Goal: Task Accomplishment & Management: Use online tool/utility

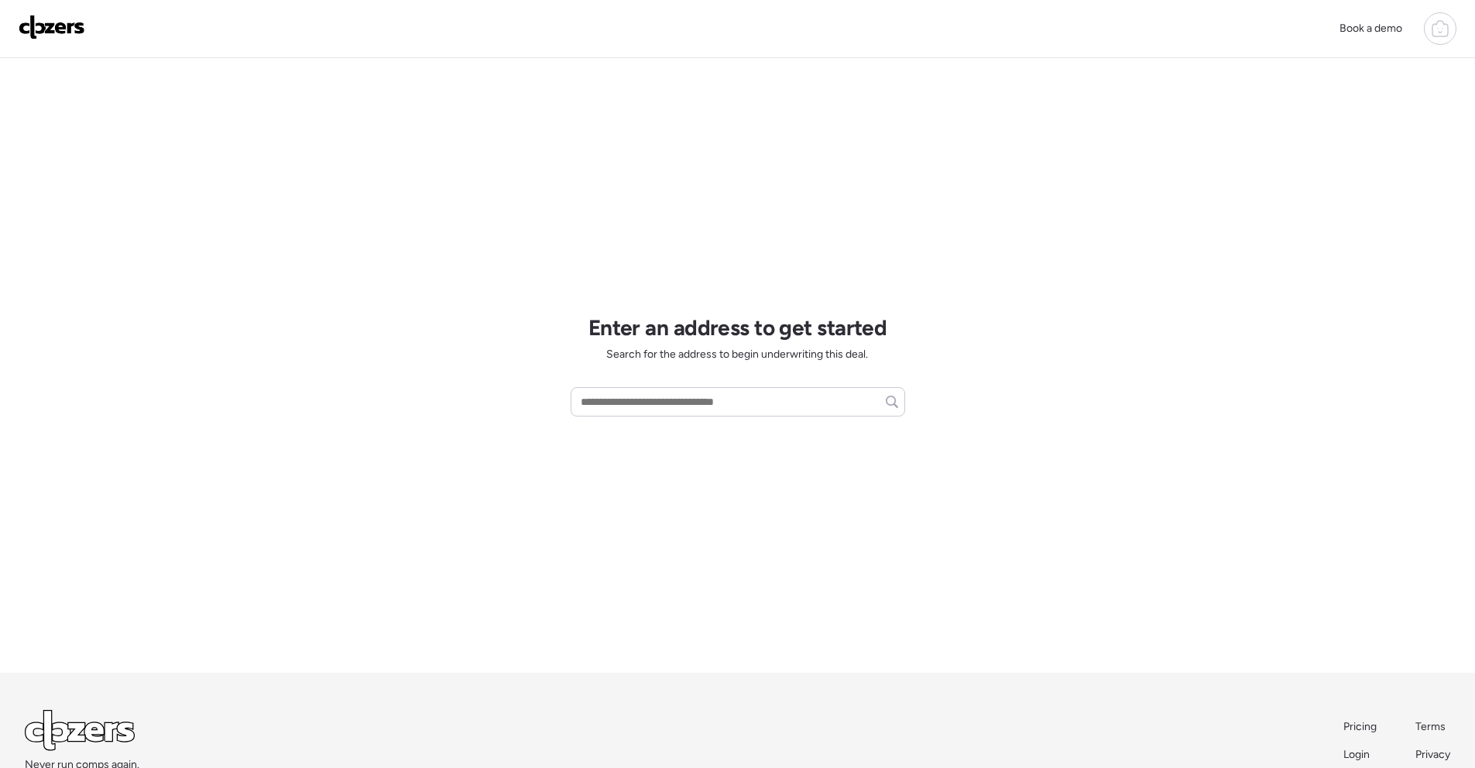
click at [1431, 24] on icon at bounding box center [1440, 28] width 19 height 19
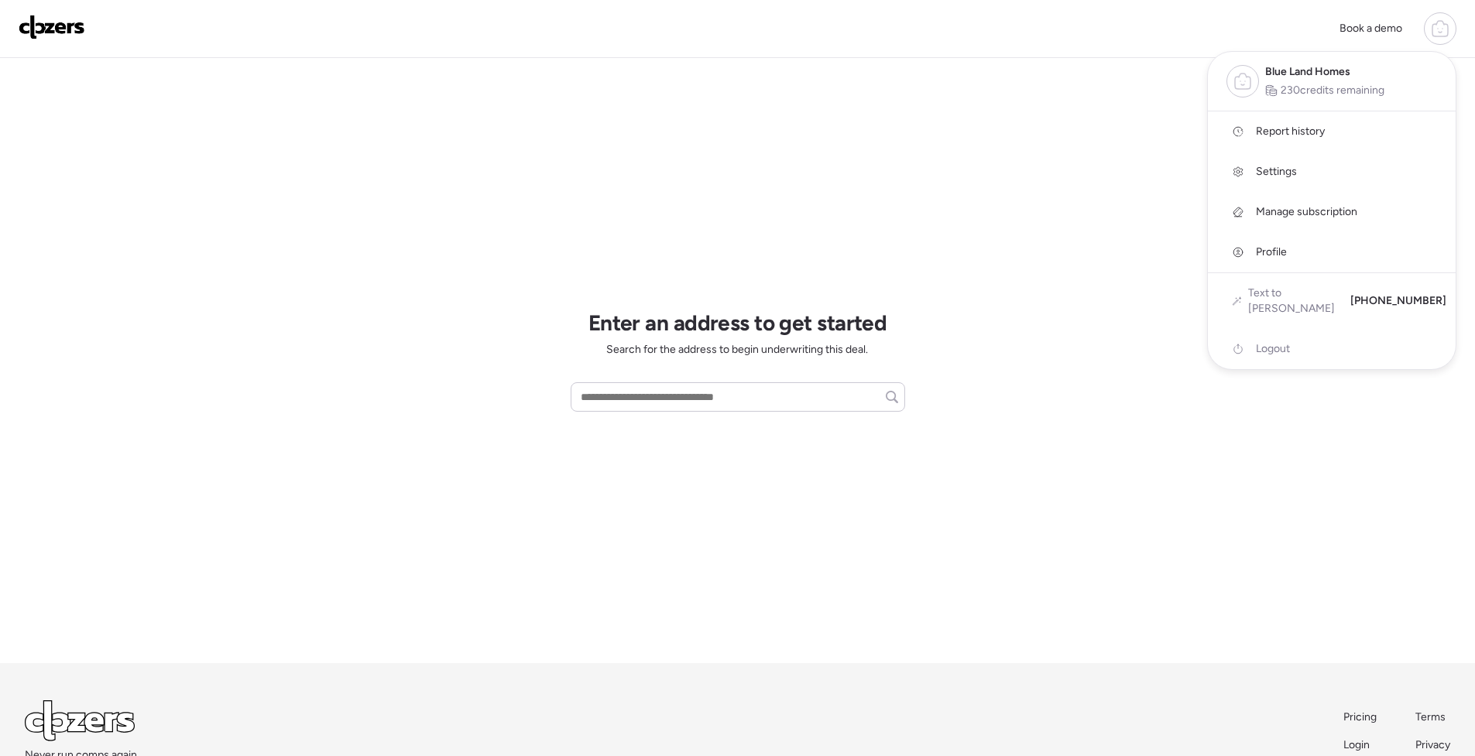
click at [1346, 127] on link "Report history" at bounding box center [1332, 131] width 248 height 40
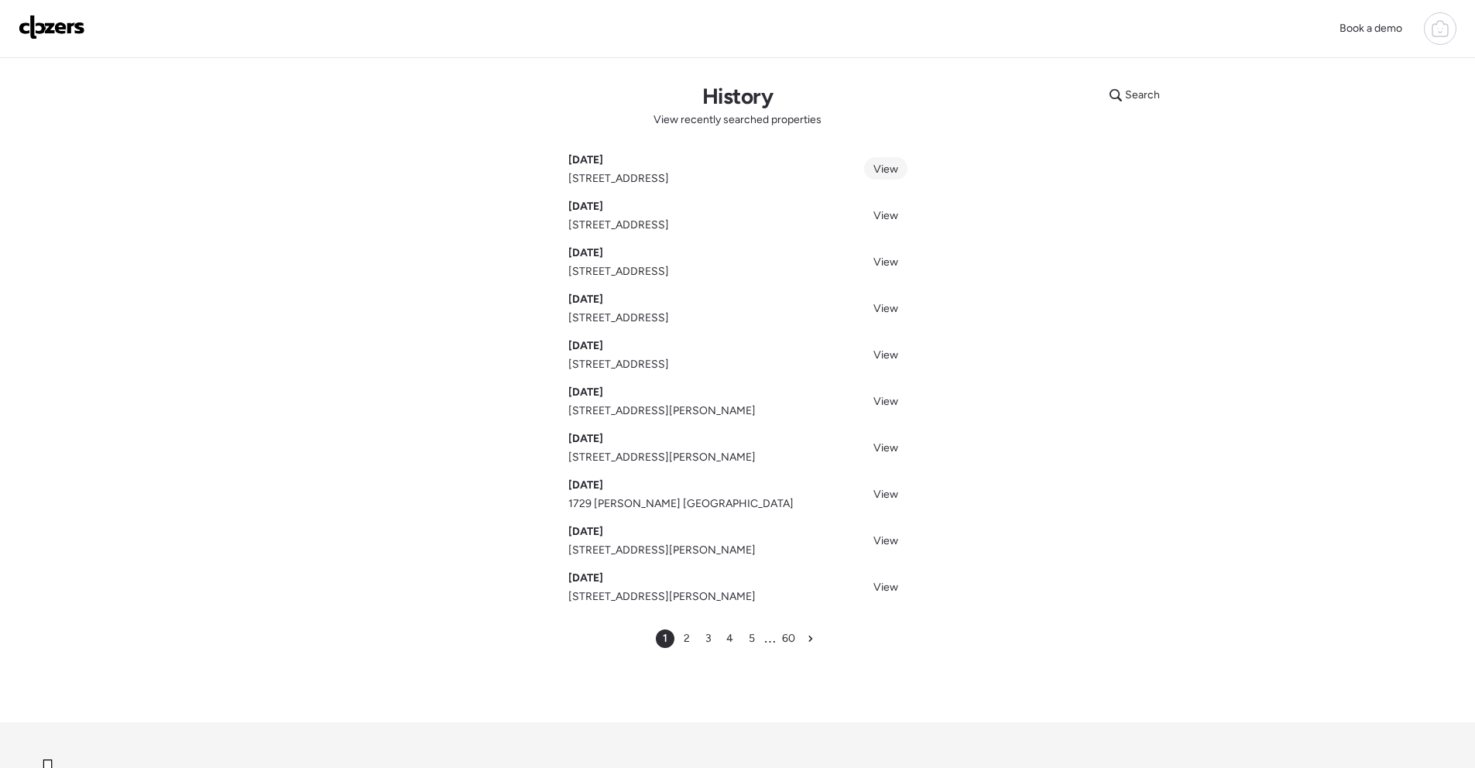
click at [877, 165] on span "View" at bounding box center [885, 169] width 25 height 13
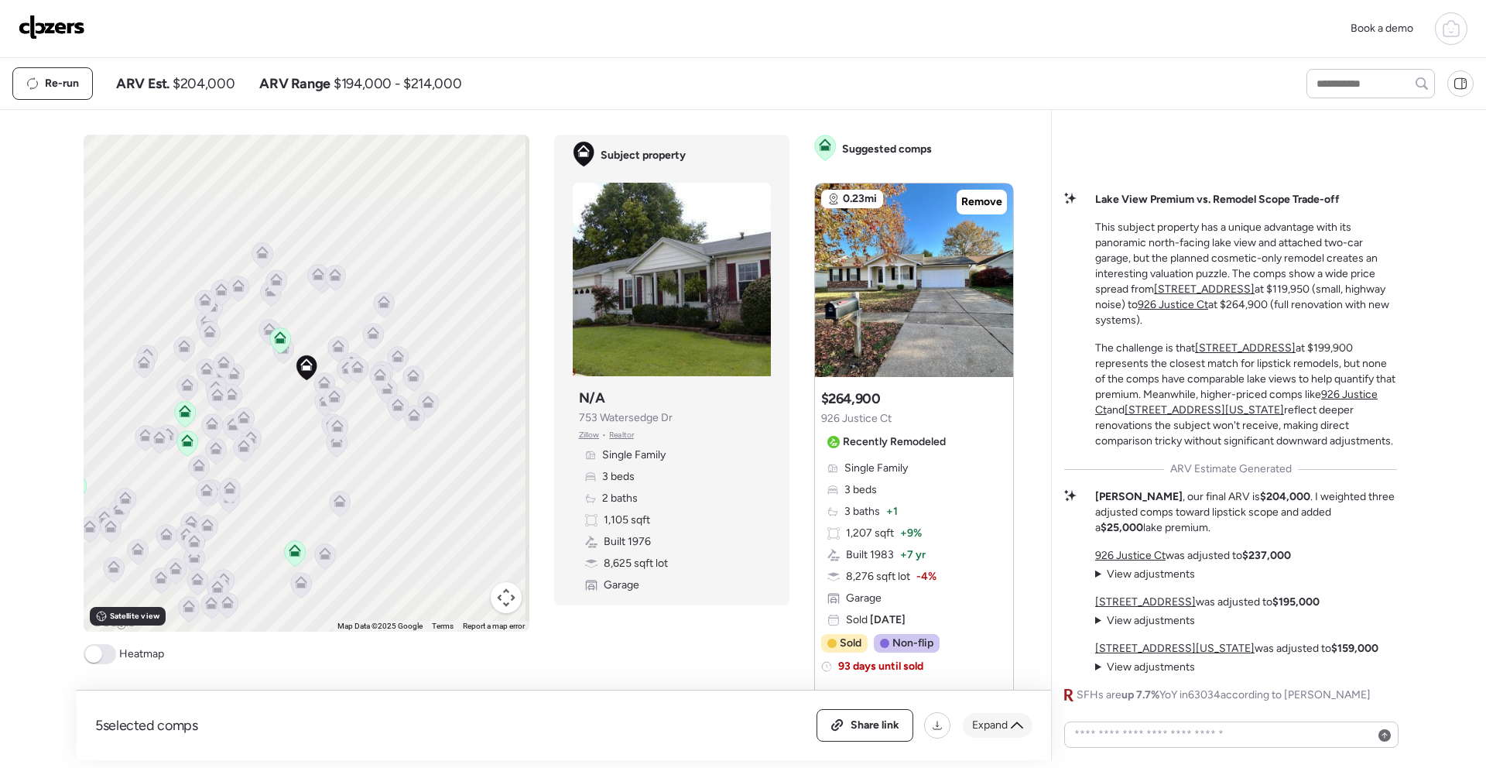
click at [1001, 723] on span "Expand" at bounding box center [990, 725] width 36 height 15
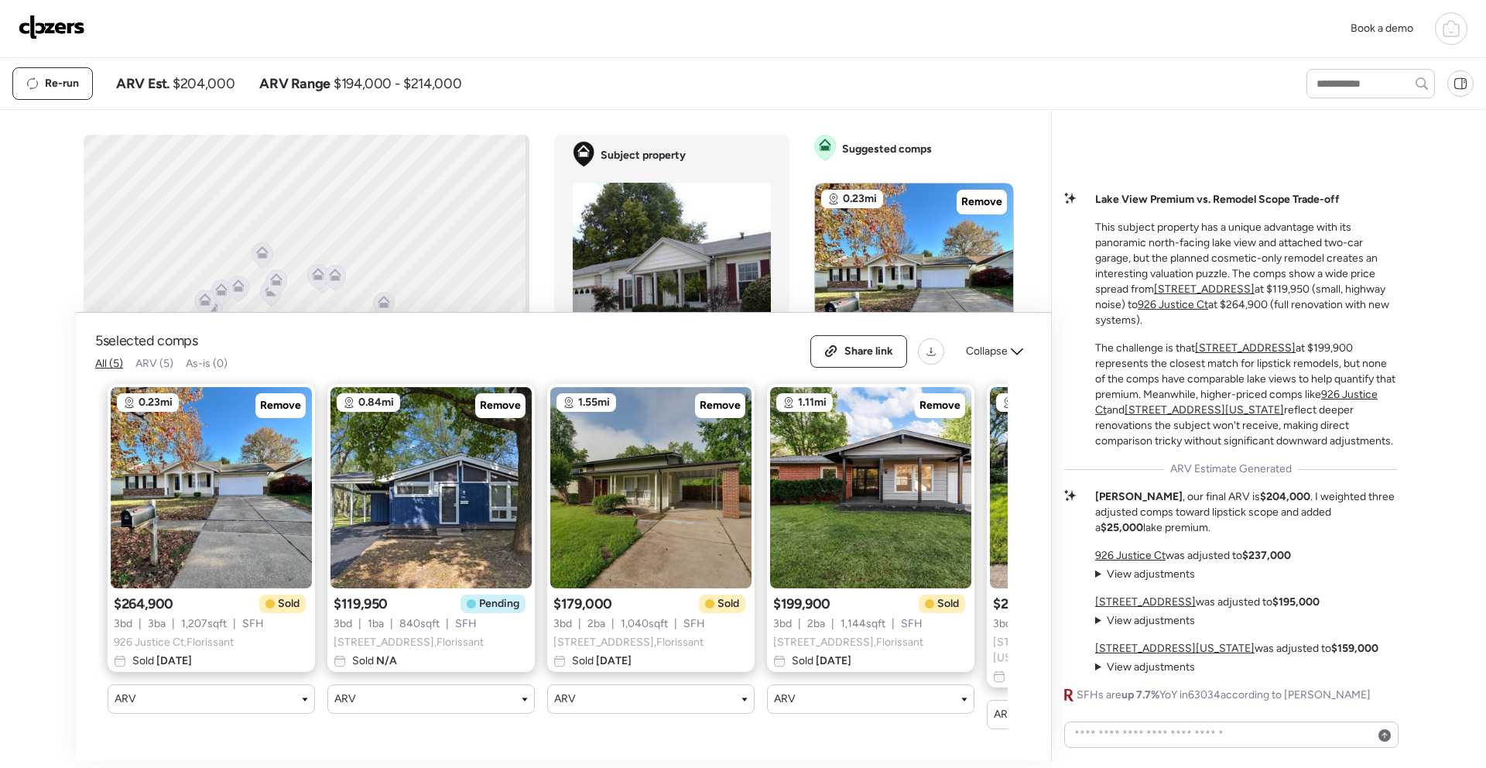
click at [161, 370] on span "ARV (5)" at bounding box center [154, 363] width 38 height 13
click at [219, 368] on span "As-is (0)" at bounding box center [207, 363] width 42 height 13
click at [1011, 356] on icon at bounding box center [1017, 351] width 12 height 12
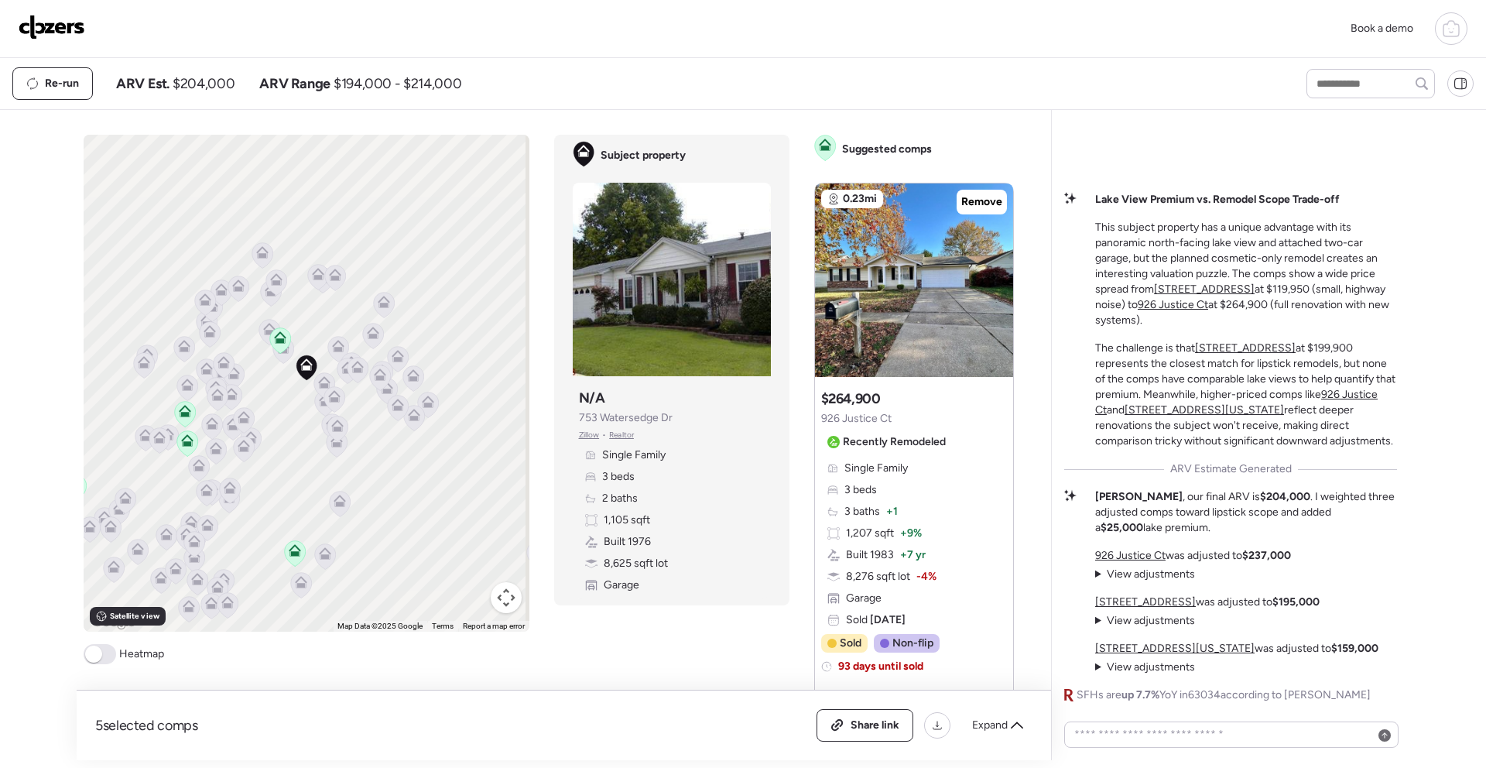
click at [318, 380] on icon at bounding box center [324, 379] width 12 height 7
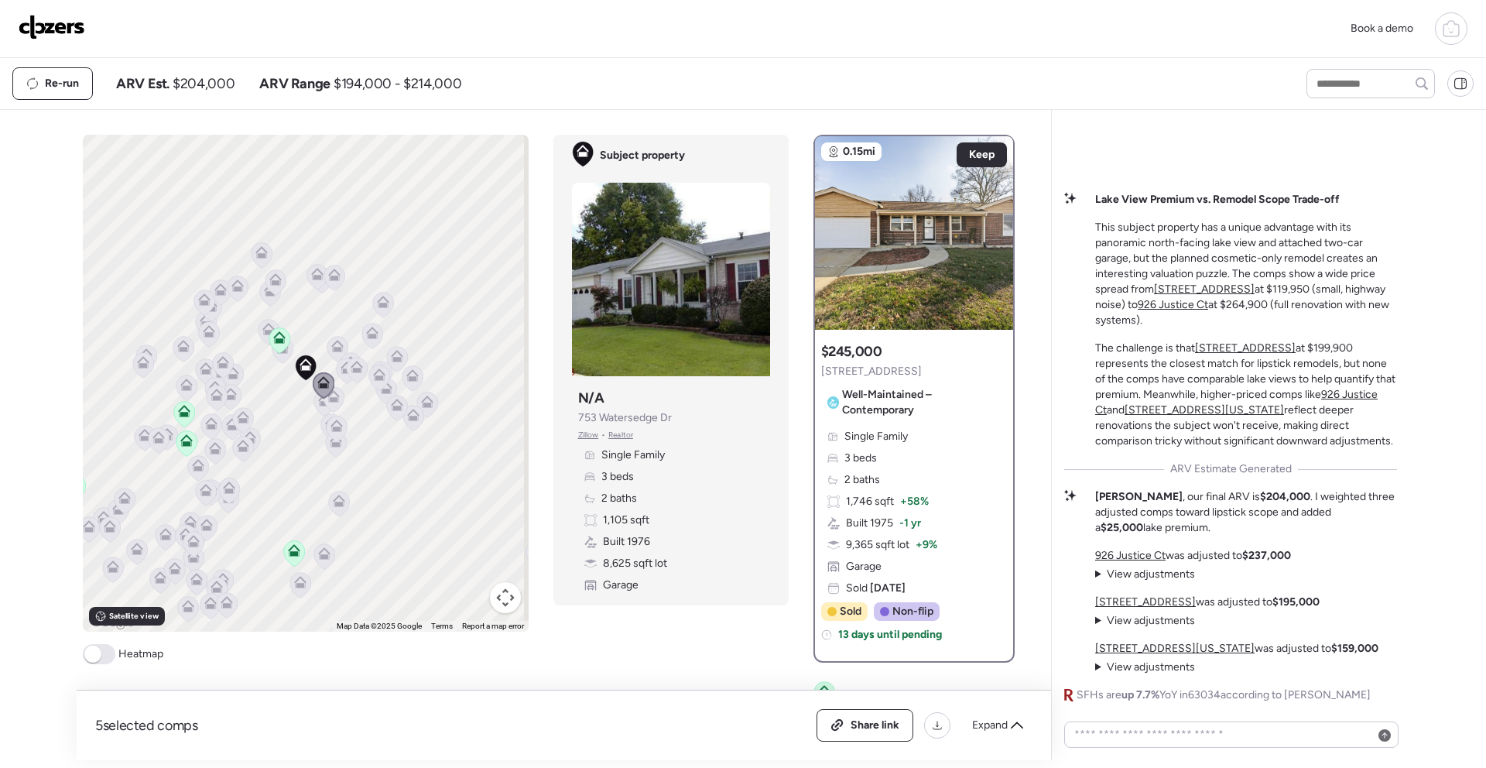
click at [368, 375] on icon at bounding box center [379, 378] width 22 height 26
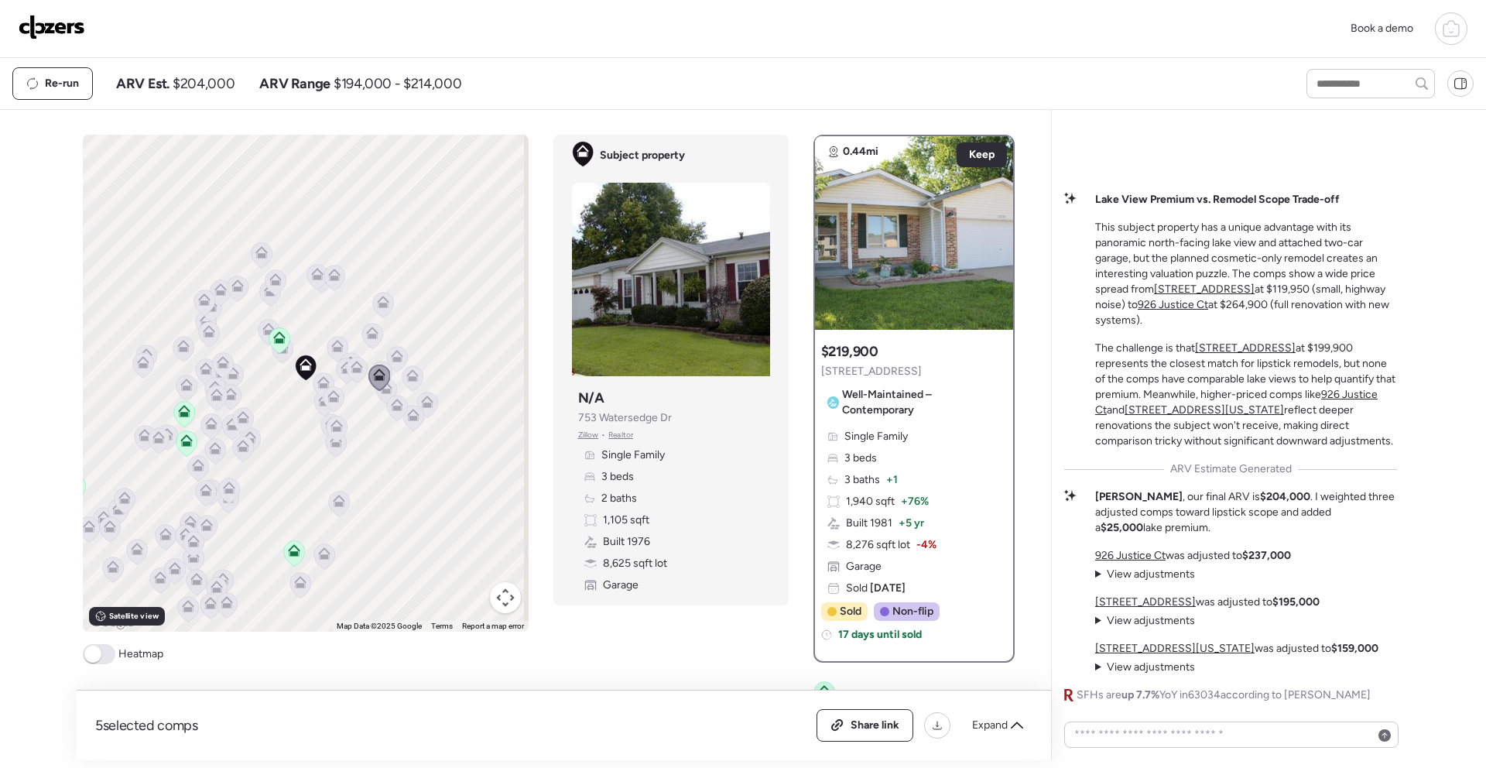
click at [351, 365] on icon at bounding box center [357, 367] width 12 height 12
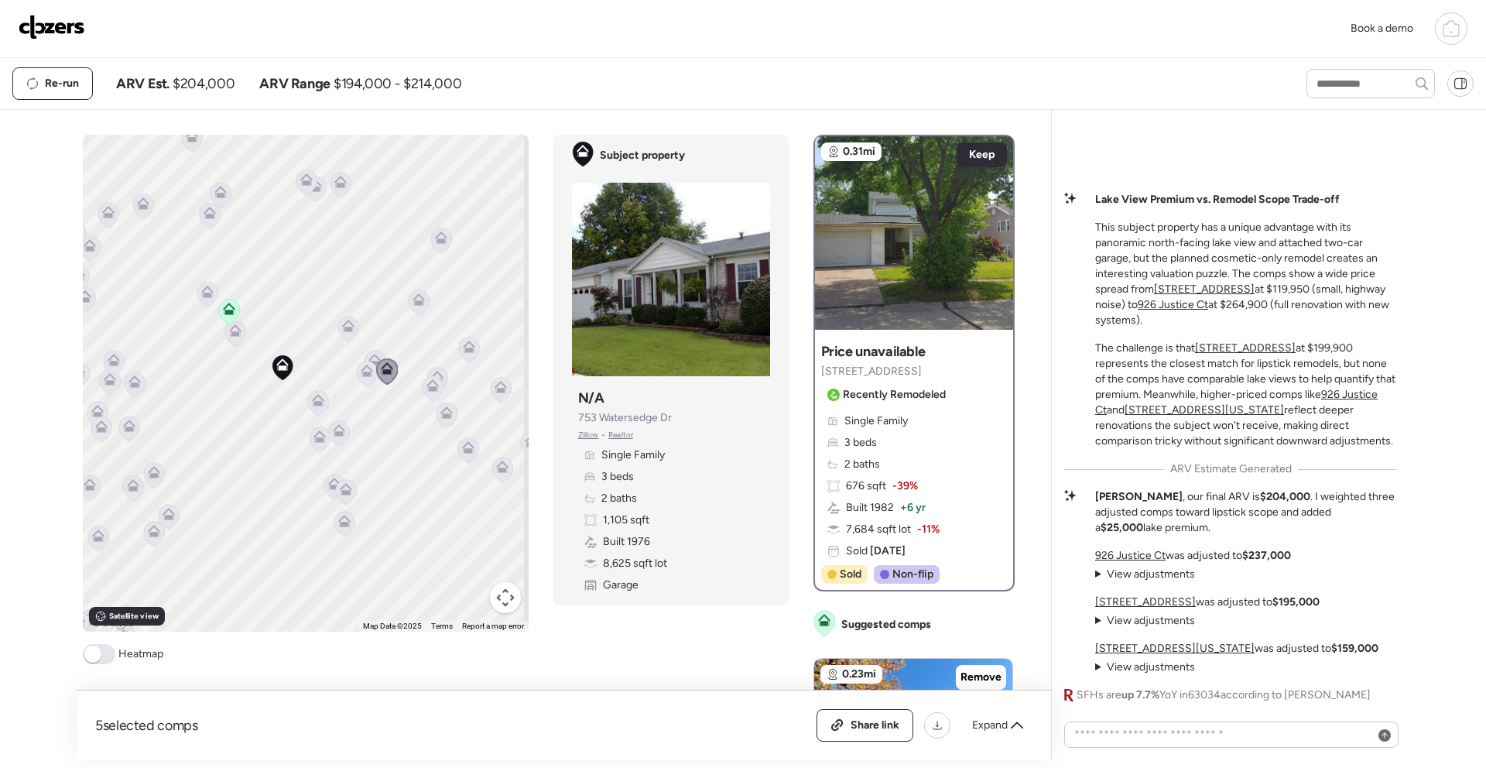
drag, startPoint x: 302, startPoint y: 363, endPoint x: 365, endPoint y: 310, distance: 82.4
click at [365, 310] on div "To activate drag with keyboard, press Alt + Enter. Once in keyboard drag state,…" at bounding box center [306, 383] width 446 height 497
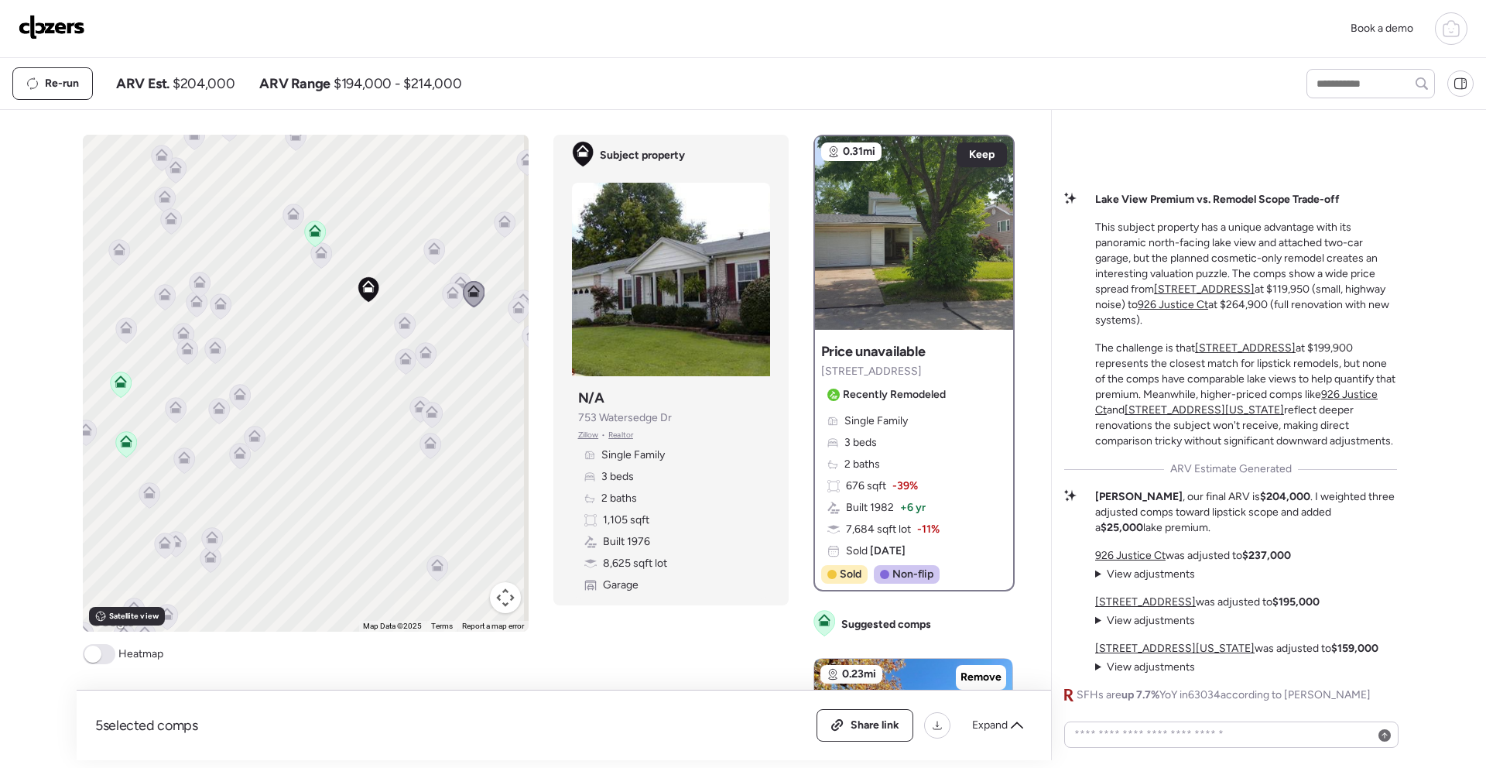
click at [399, 330] on icon at bounding box center [404, 327] width 21 height 26
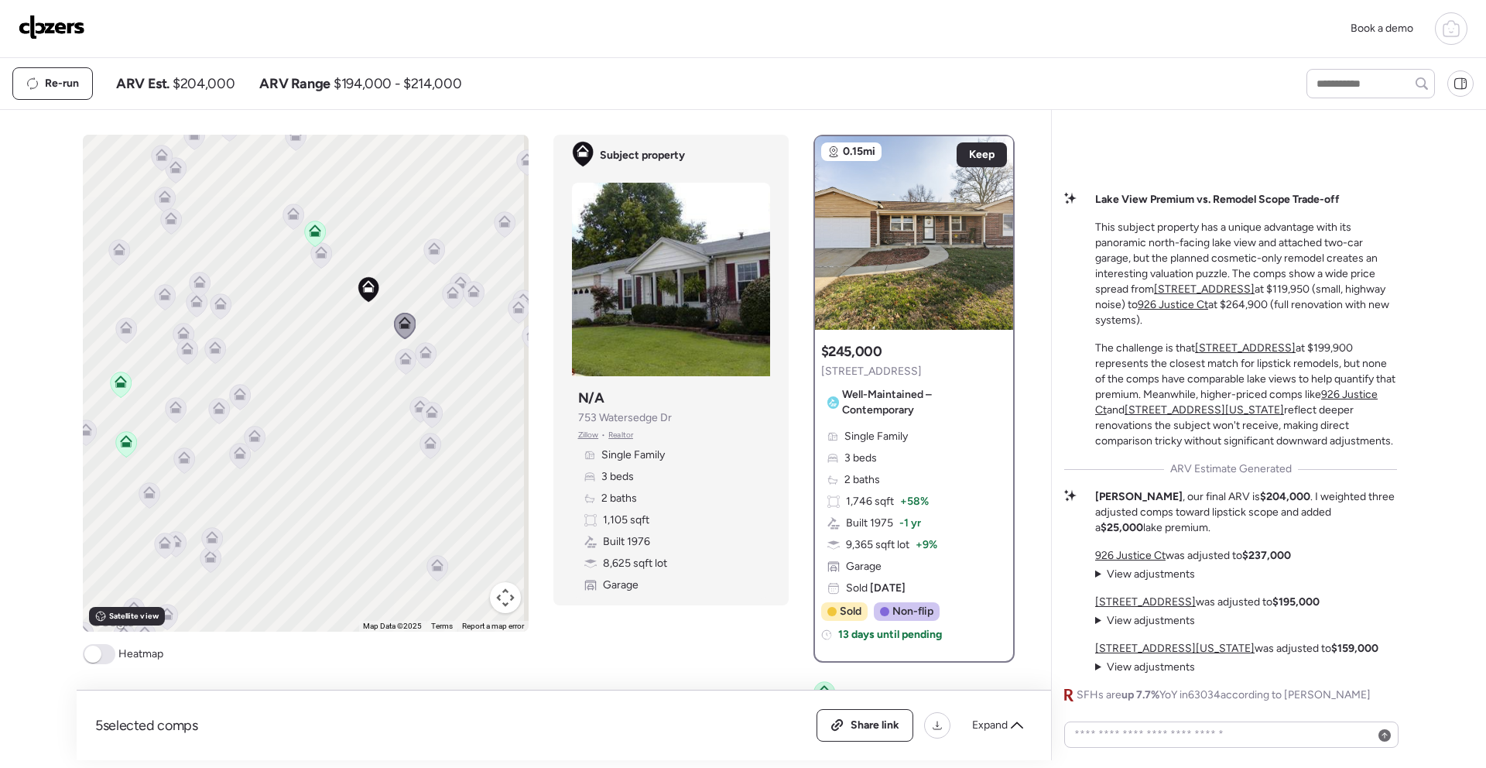
click at [399, 365] on icon at bounding box center [405, 362] width 21 height 26
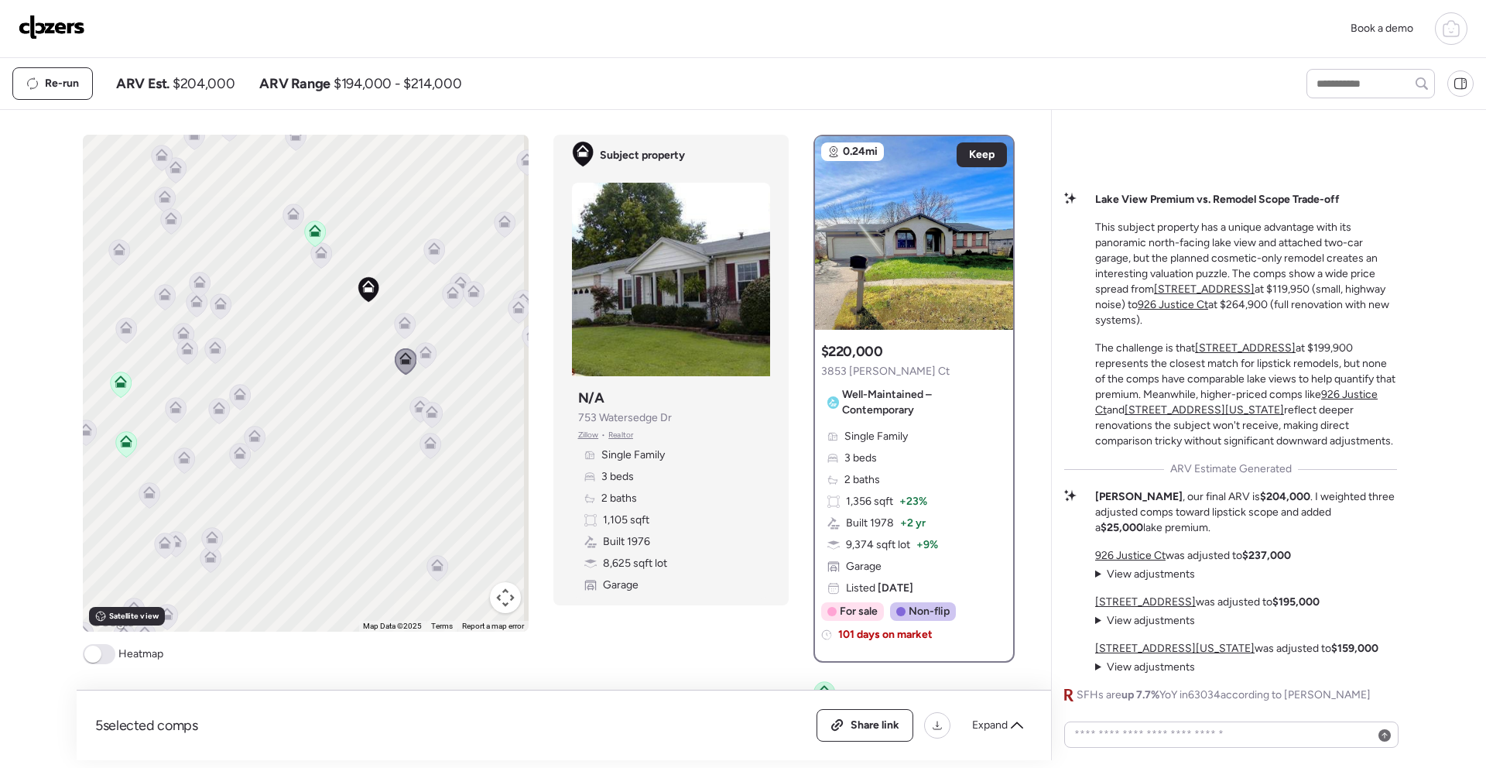
click at [428, 352] on icon at bounding box center [425, 356] width 21 height 26
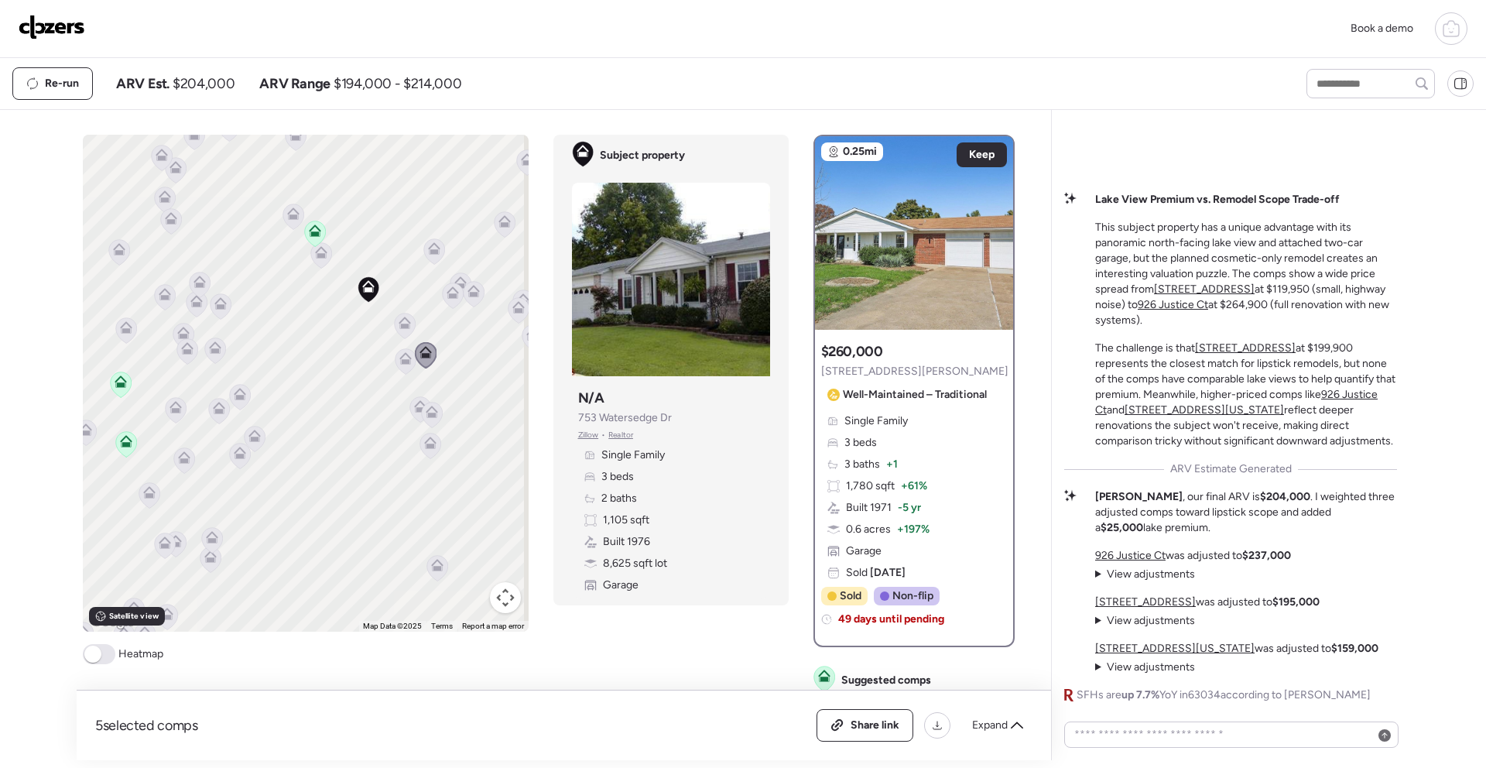
click at [427, 412] on icon at bounding box center [432, 412] width 12 height 12
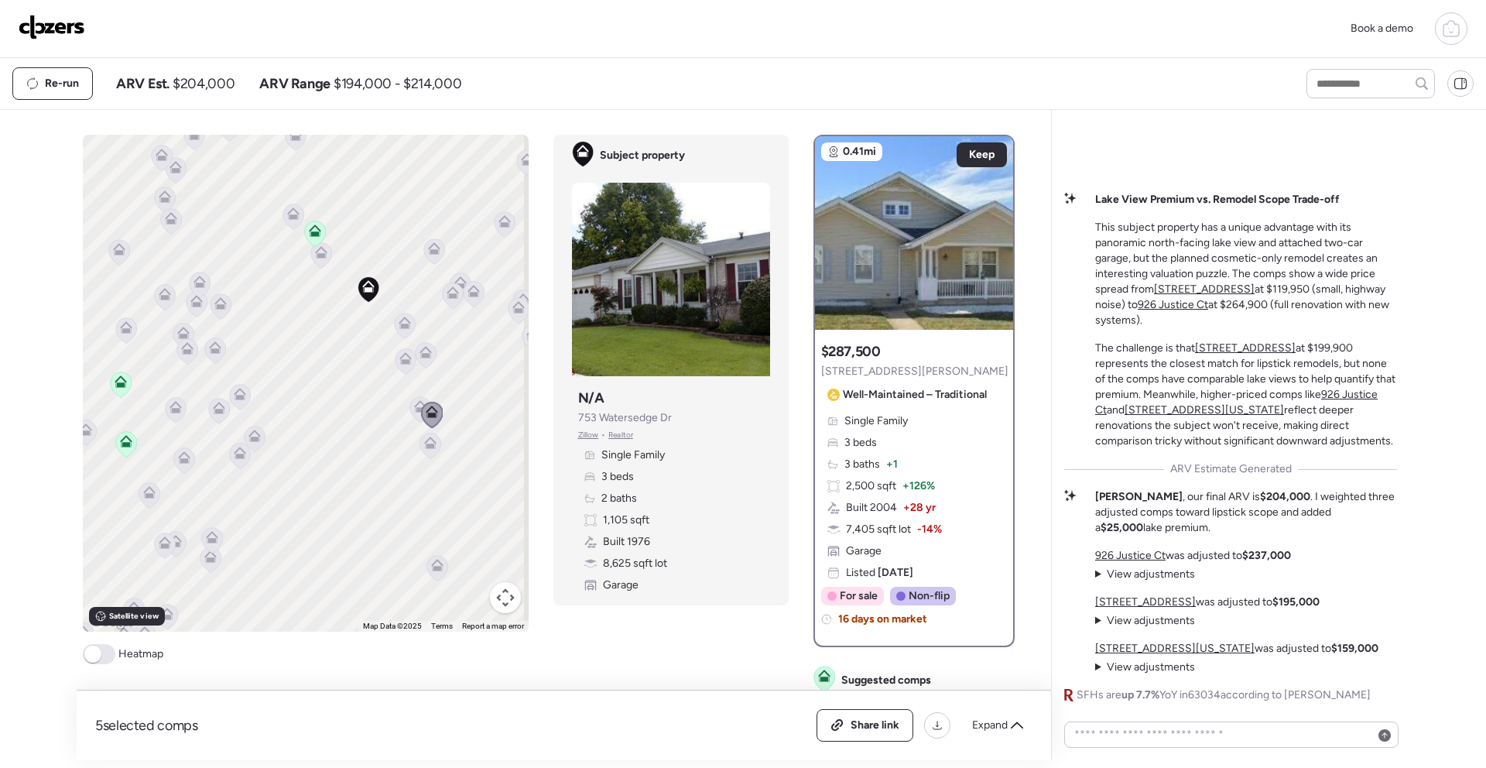
click at [414, 406] on icon at bounding box center [420, 406] width 12 height 12
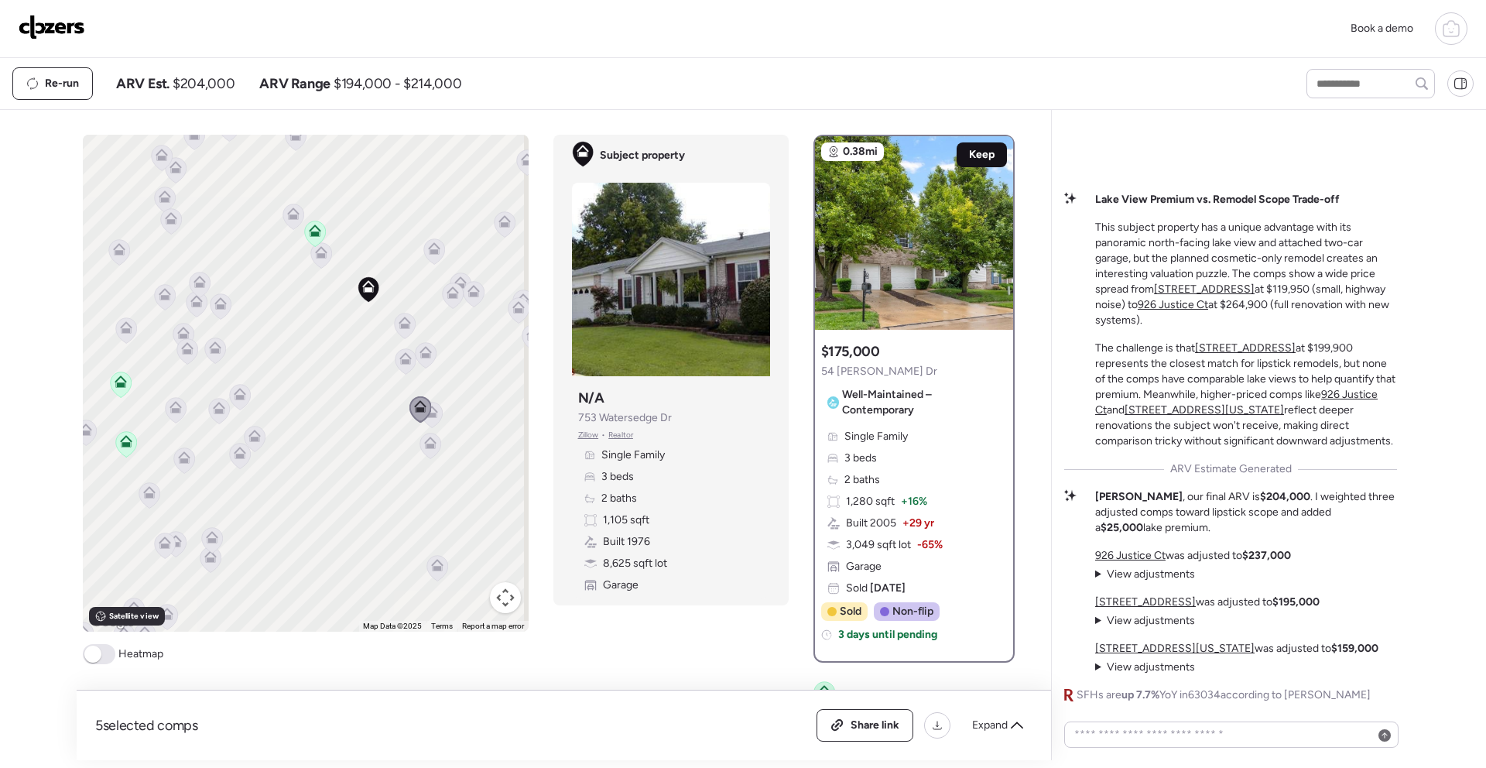
click at [969, 160] on span "Keep" at bounding box center [982, 154] width 26 height 15
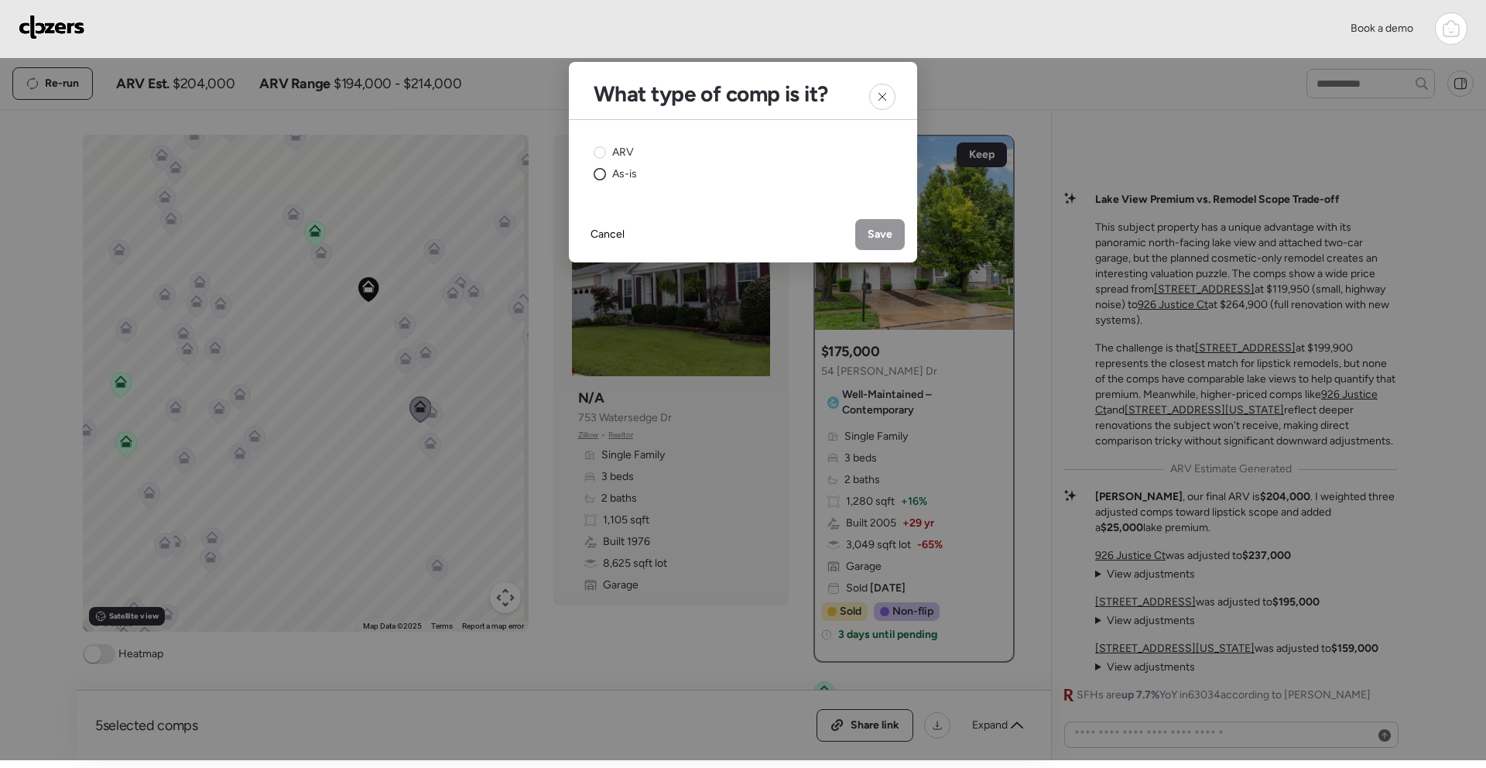
click at [634, 171] on span "As-is" at bounding box center [624, 173] width 25 height 15
click at [888, 228] on span "Save" at bounding box center [880, 234] width 25 height 15
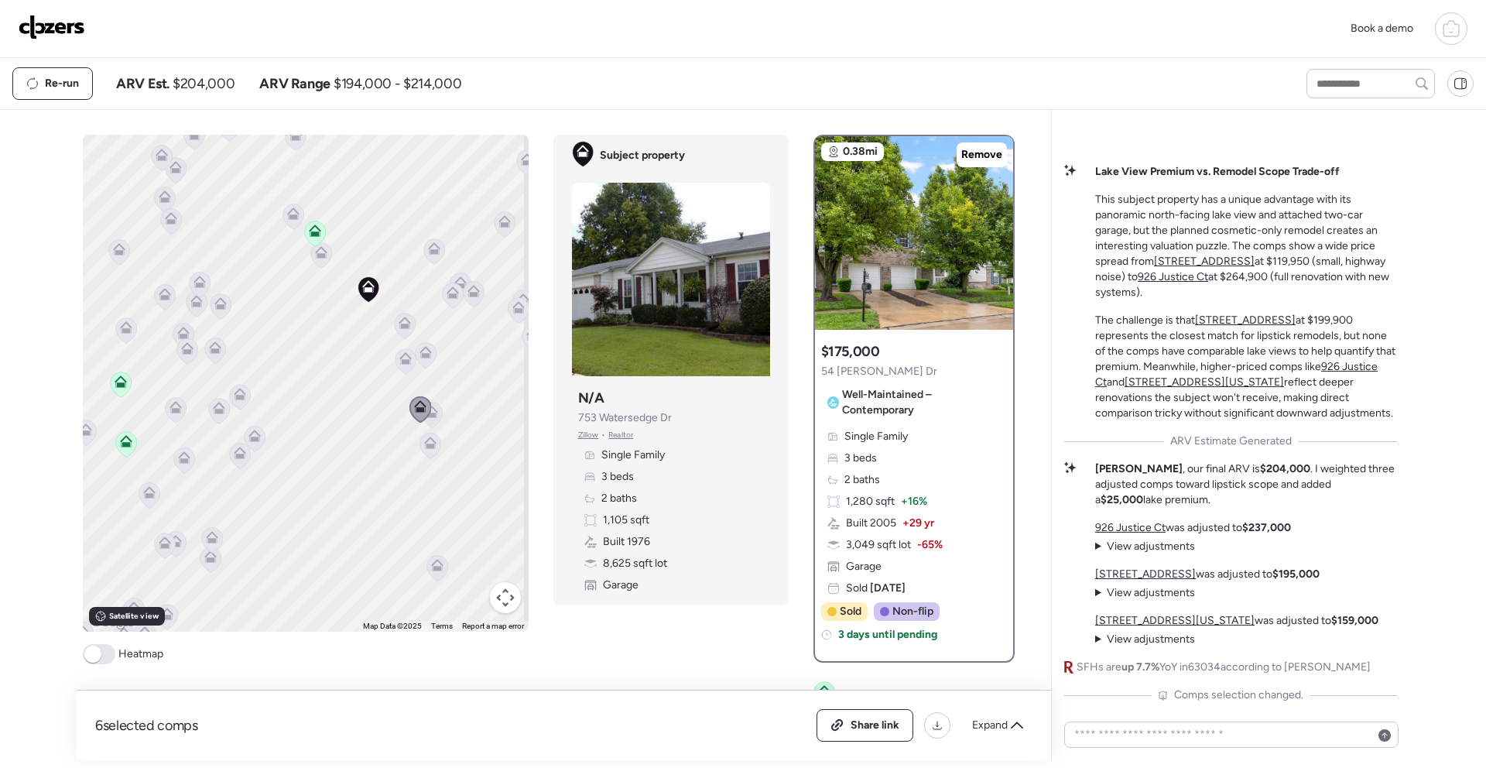
click at [425, 446] on icon at bounding box center [430, 446] width 10 height 5
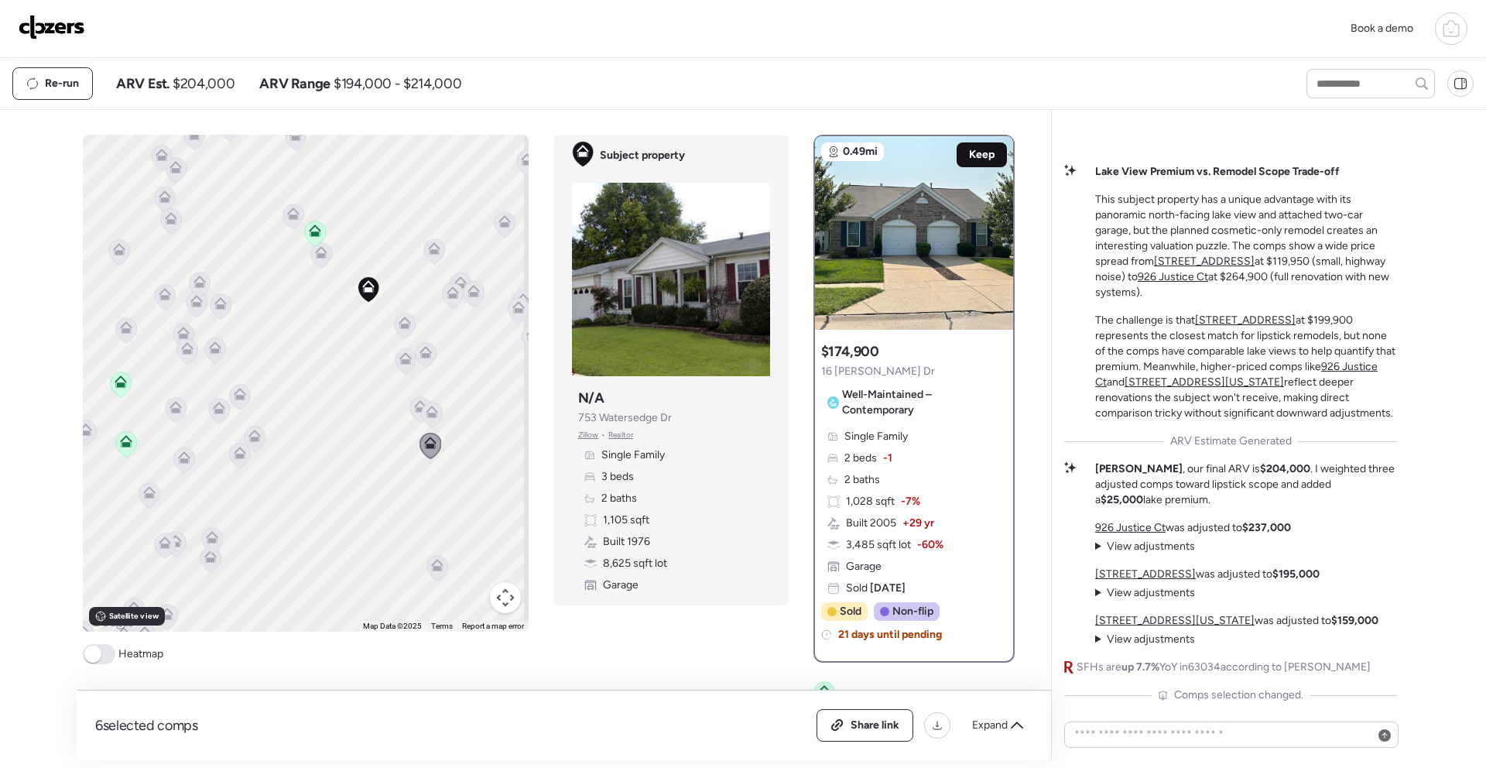
click at [969, 156] on span "Keep" at bounding box center [982, 154] width 26 height 15
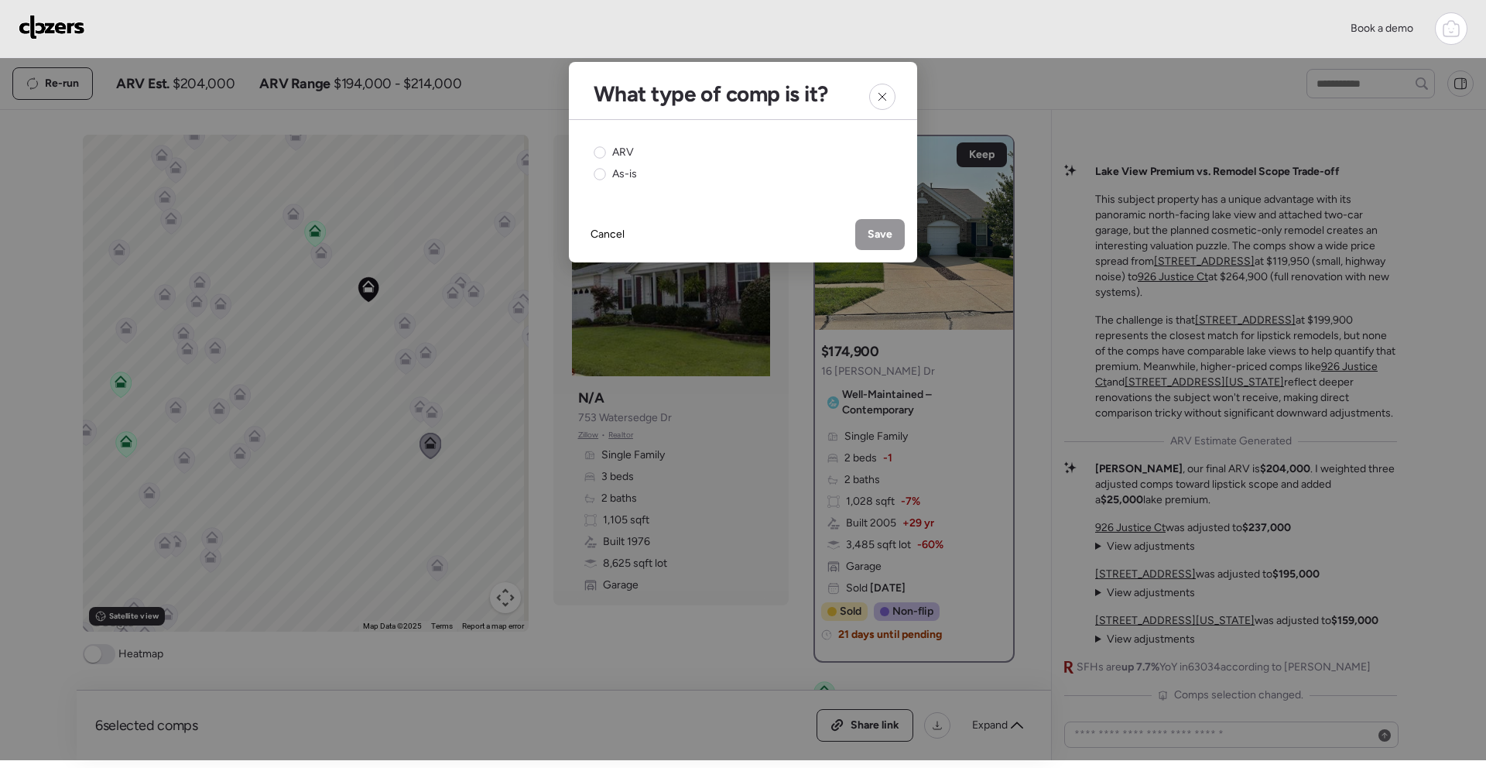
drag, startPoint x: 617, startPoint y: 171, endPoint x: 745, endPoint y: 182, distance: 129.0
click at [622, 173] on span "As-is" at bounding box center [624, 173] width 25 height 15
drag, startPoint x: 886, startPoint y: 235, endPoint x: 828, endPoint y: 235, distance: 57.3
click at [886, 235] on span "Save" at bounding box center [880, 234] width 25 height 15
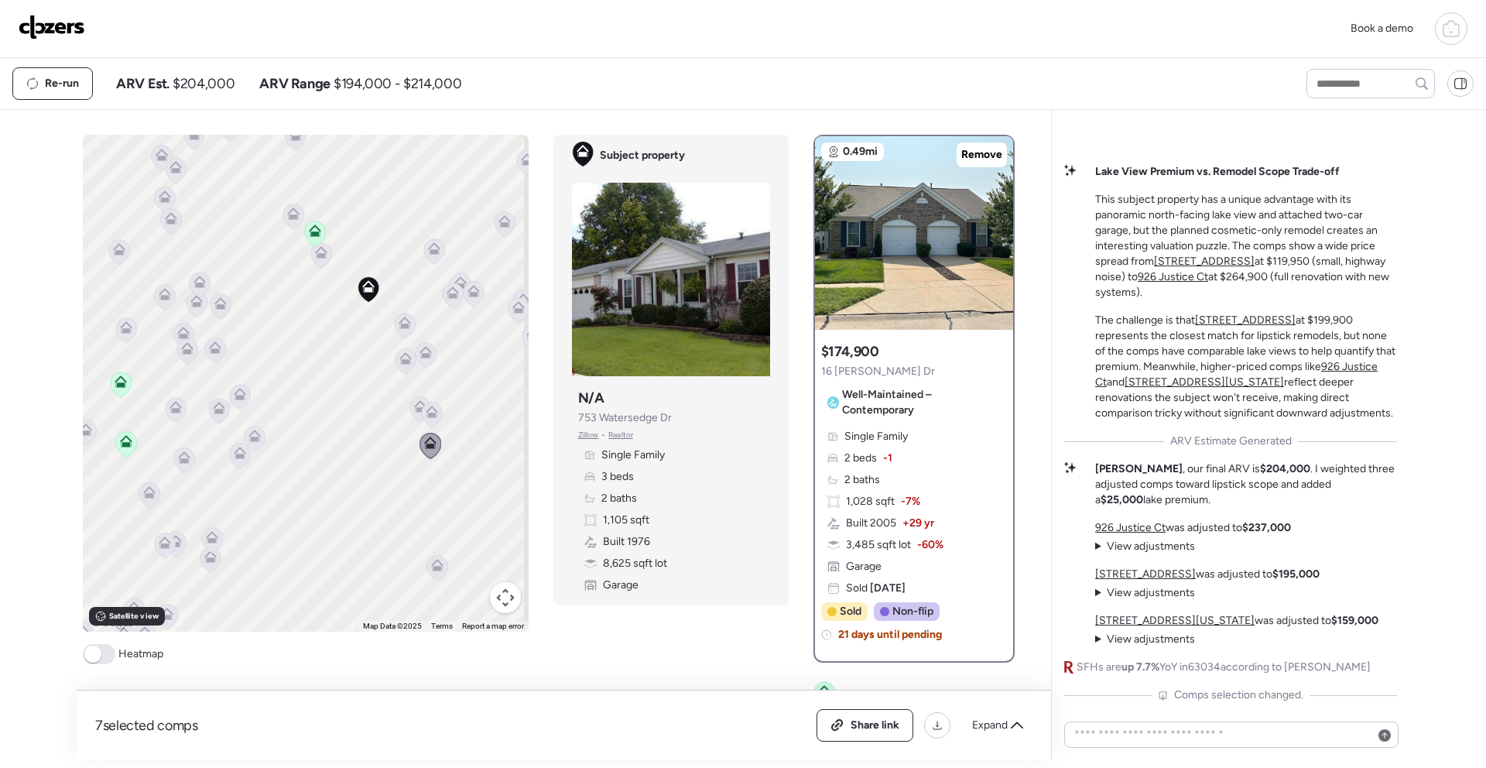
click at [396, 330] on icon at bounding box center [404, 327] width 21 height 26
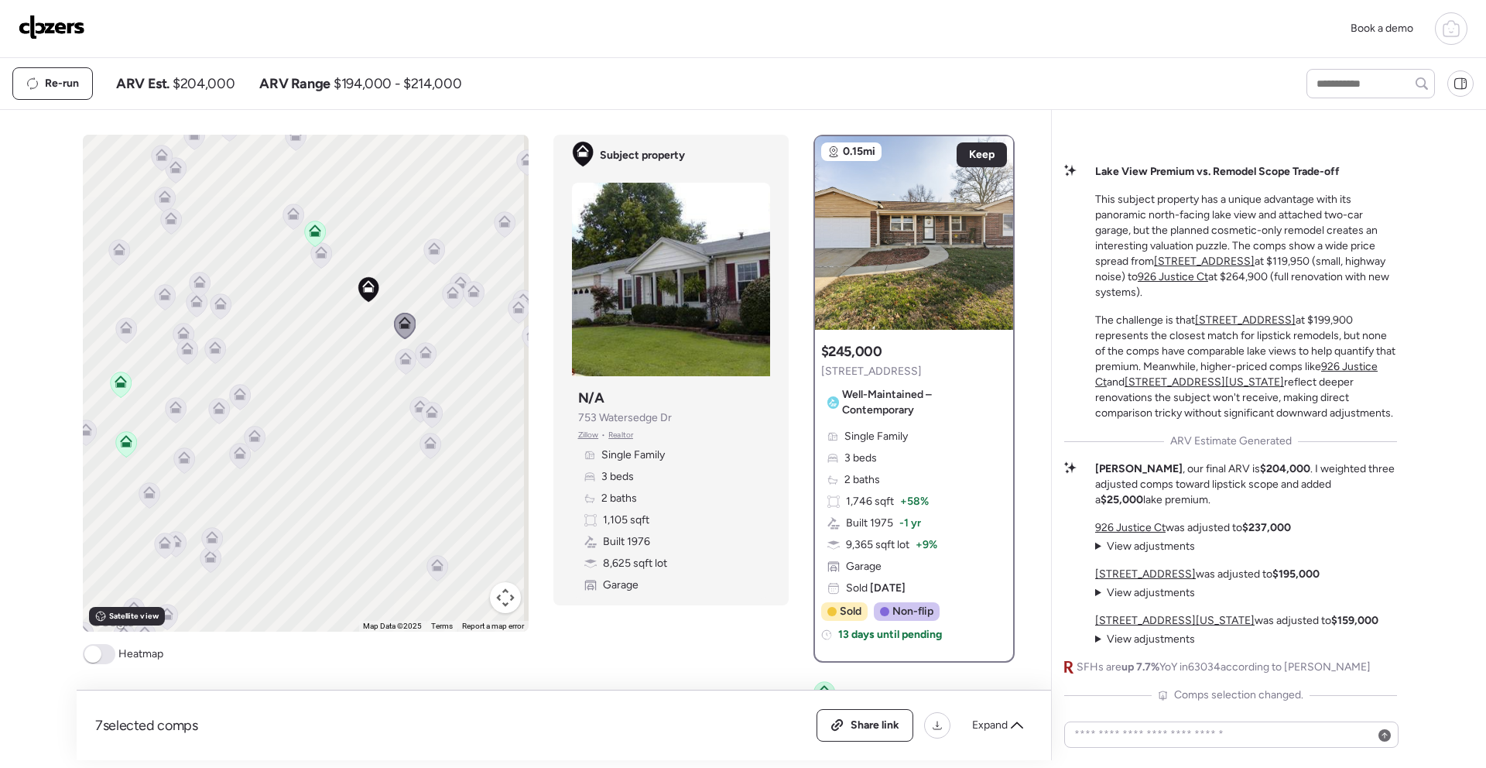
click at [317, 259] on icon at bounding box center [320, 256] width 21 height 26
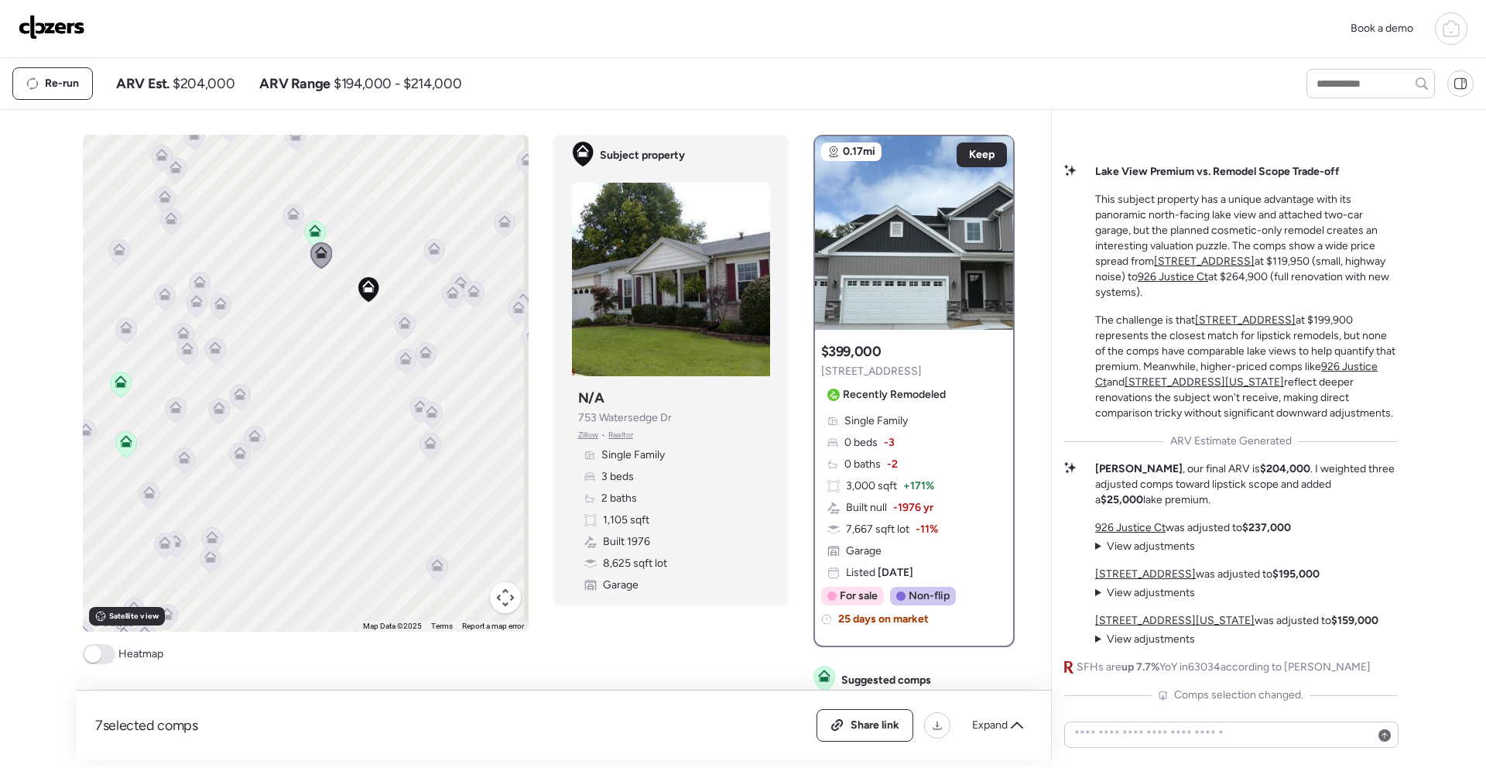
click at [287, 210] on icon at bounding box center [293, 213] width 12 height 12
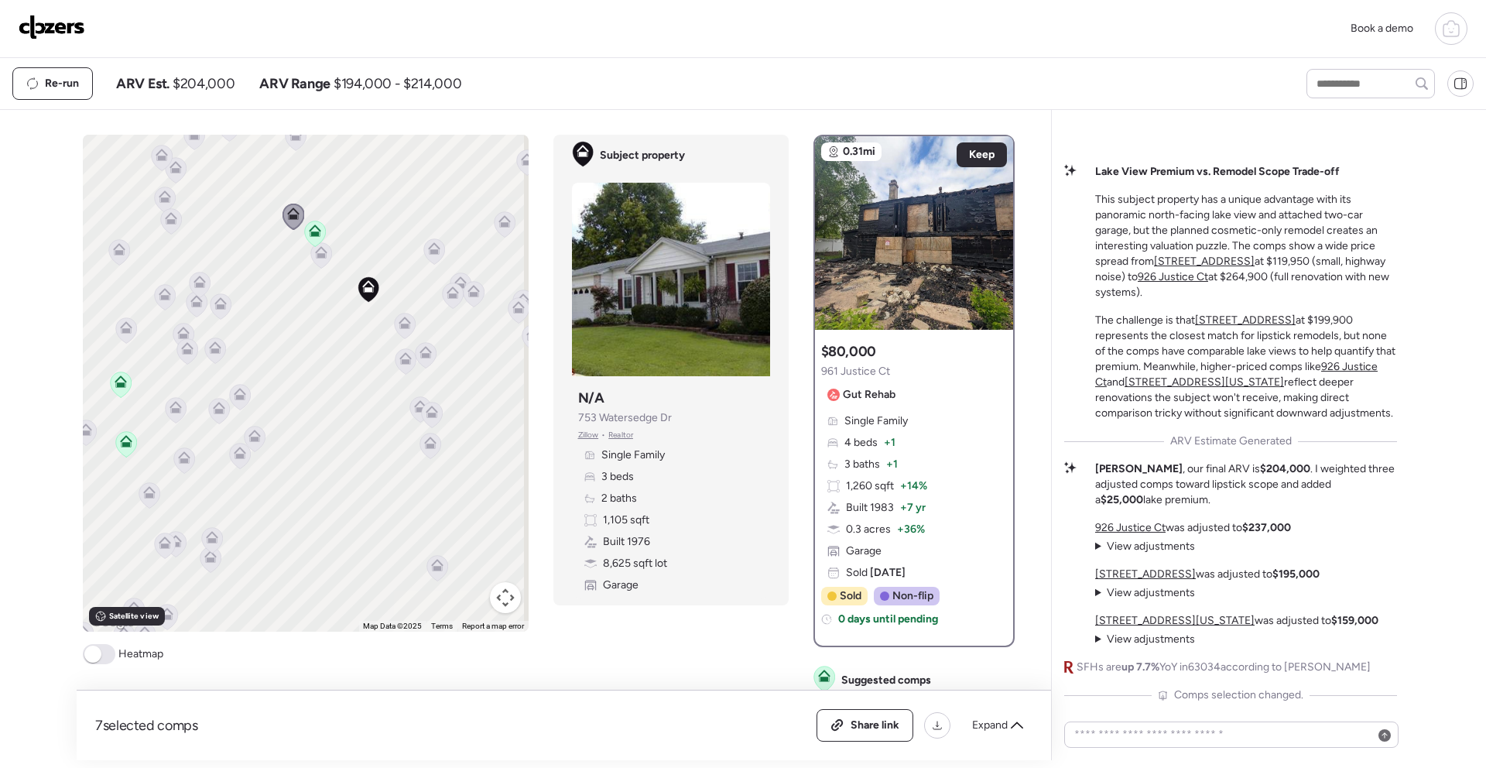
click at [294, 143] on icon at bounding box center [295, 138] width 21 height 26
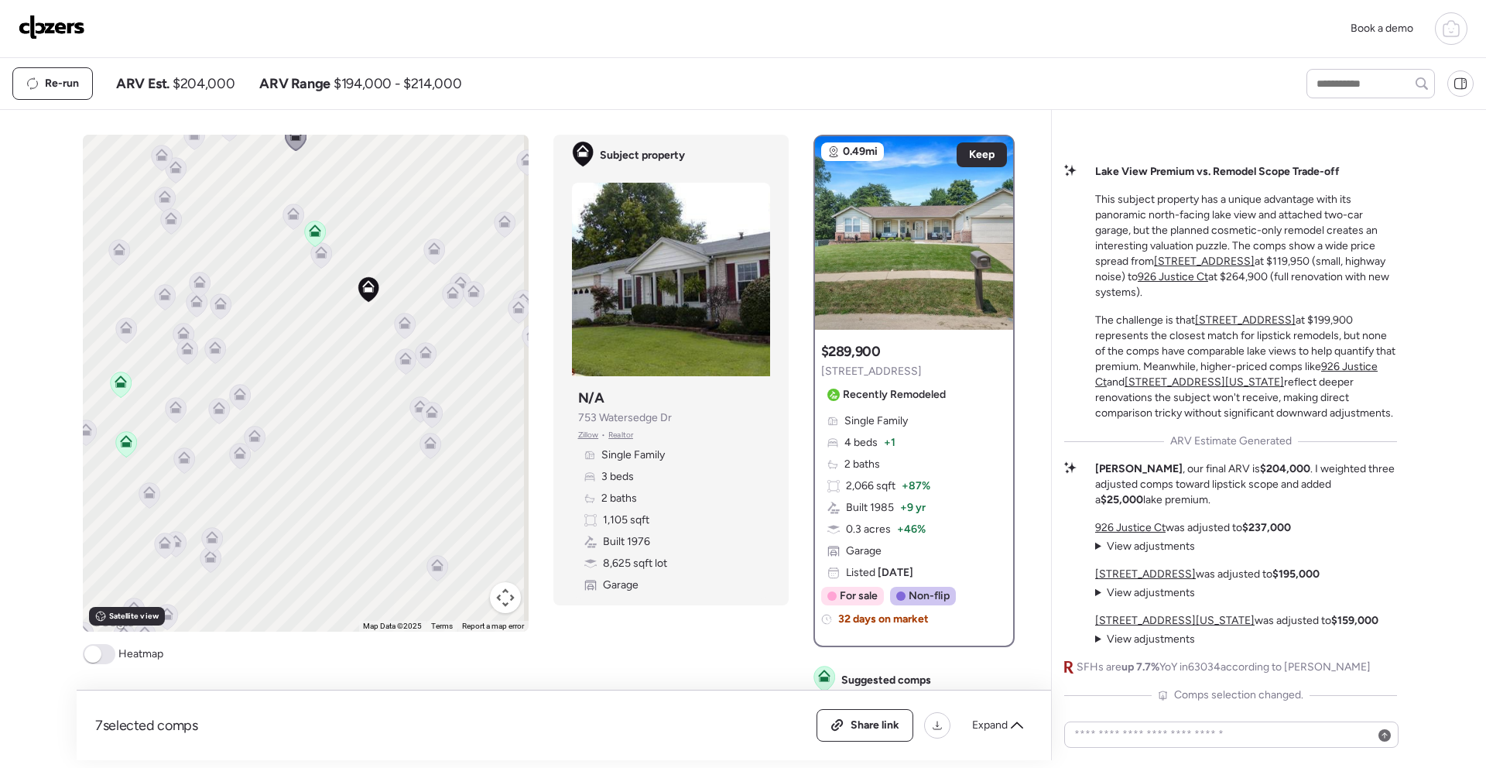
click at [499, 220] on icon at bounding box center [505, 221] width 12 height 12
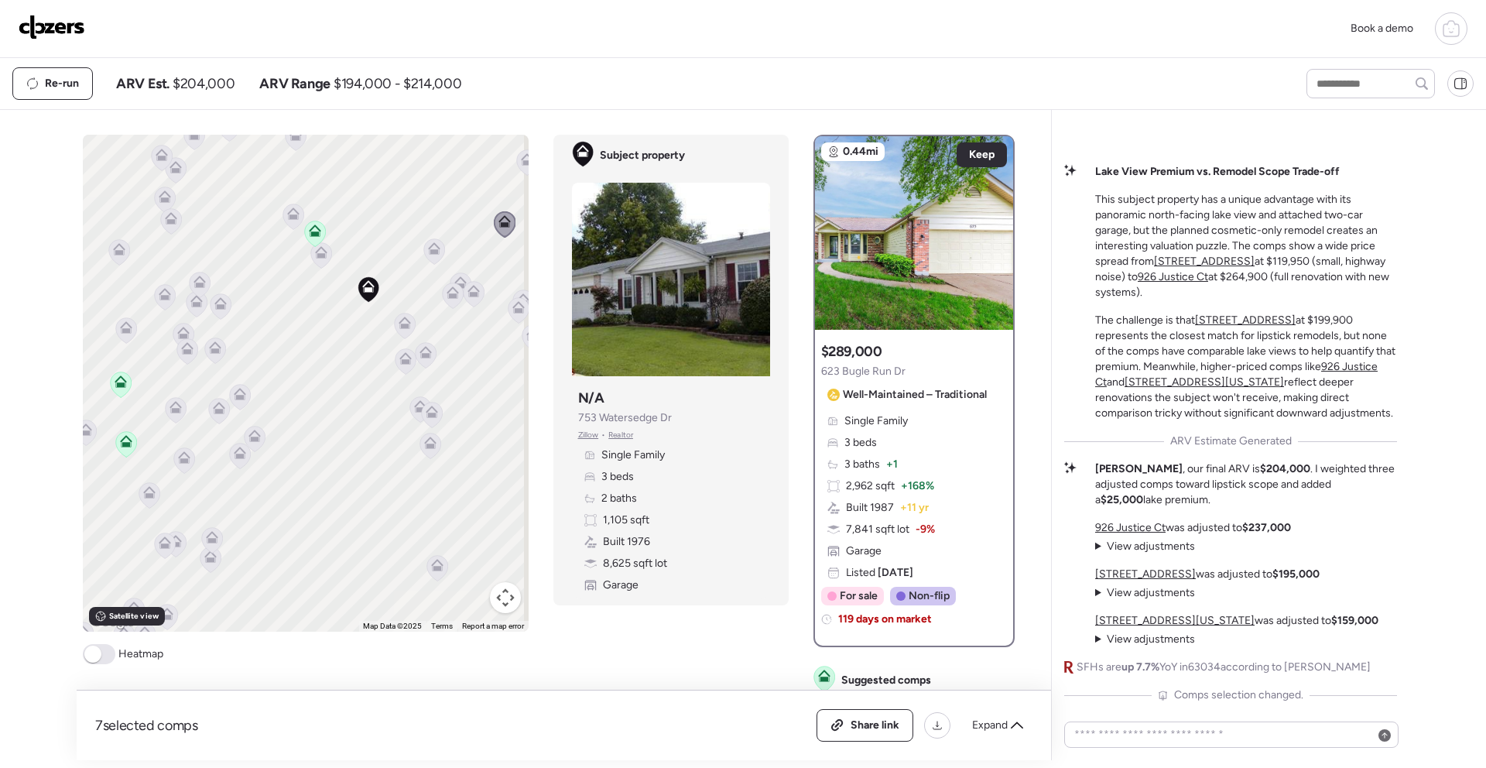
click at [513, 312] on icon at bounding box center [518, 310] width 10 height 5
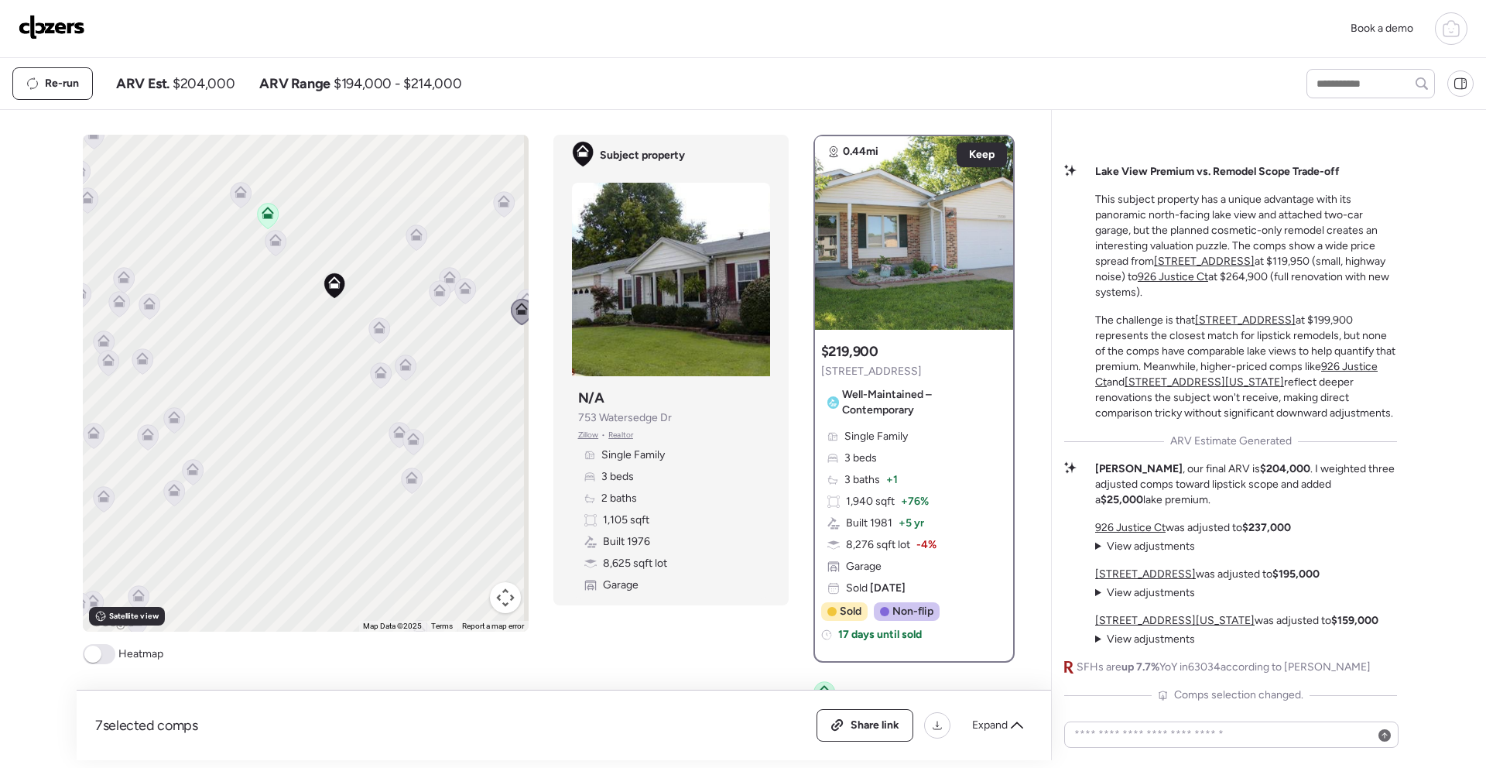
click at [460, 295] on icon at bounding box center [464, 292] width 21 height 26
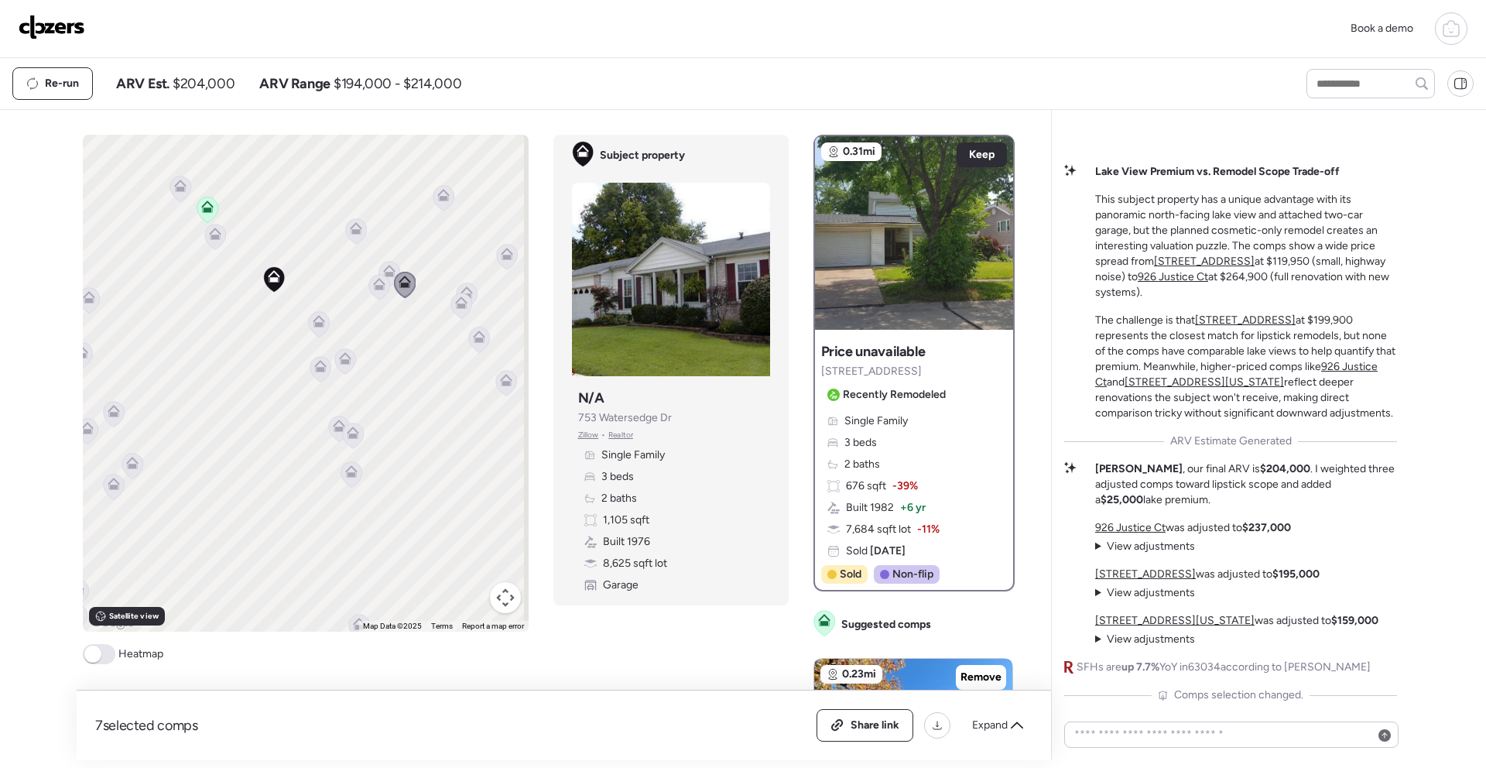
drag, startPoint x: 447, startPoint y: 328, endPoint x: 394, endPoint y: 322, distance: 53.0
click at [394, 322] on div "To activate drag with keyboard, press Alt + Enter. Once in keyboard drag state,…" at bounding box center [306, 383] width 446 height 497
click at [472, 340] on icon at bounding box center [474, 337] width 21 height 26
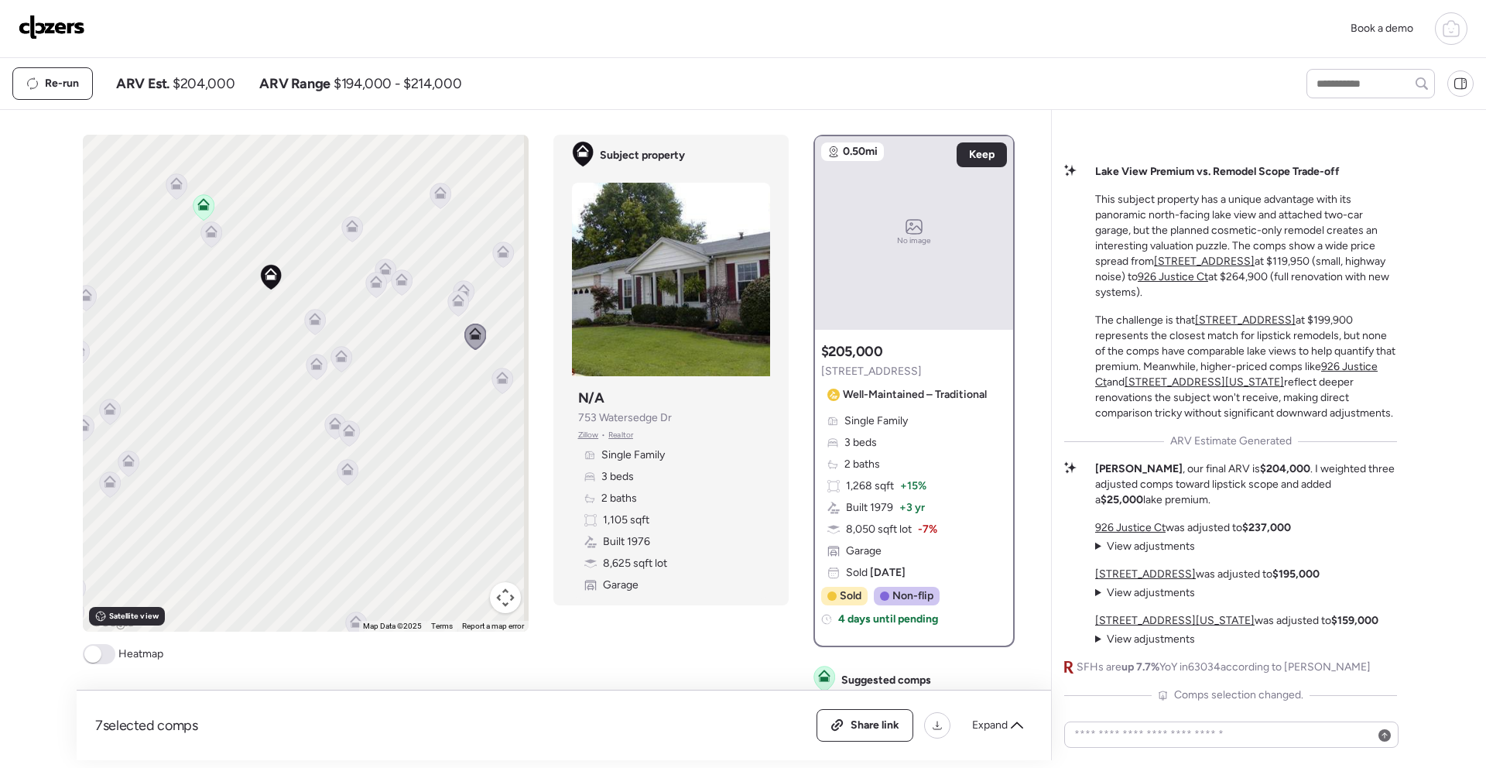
click at [498, 379] on icon at bounding box center [502, 381] width 10 height 5
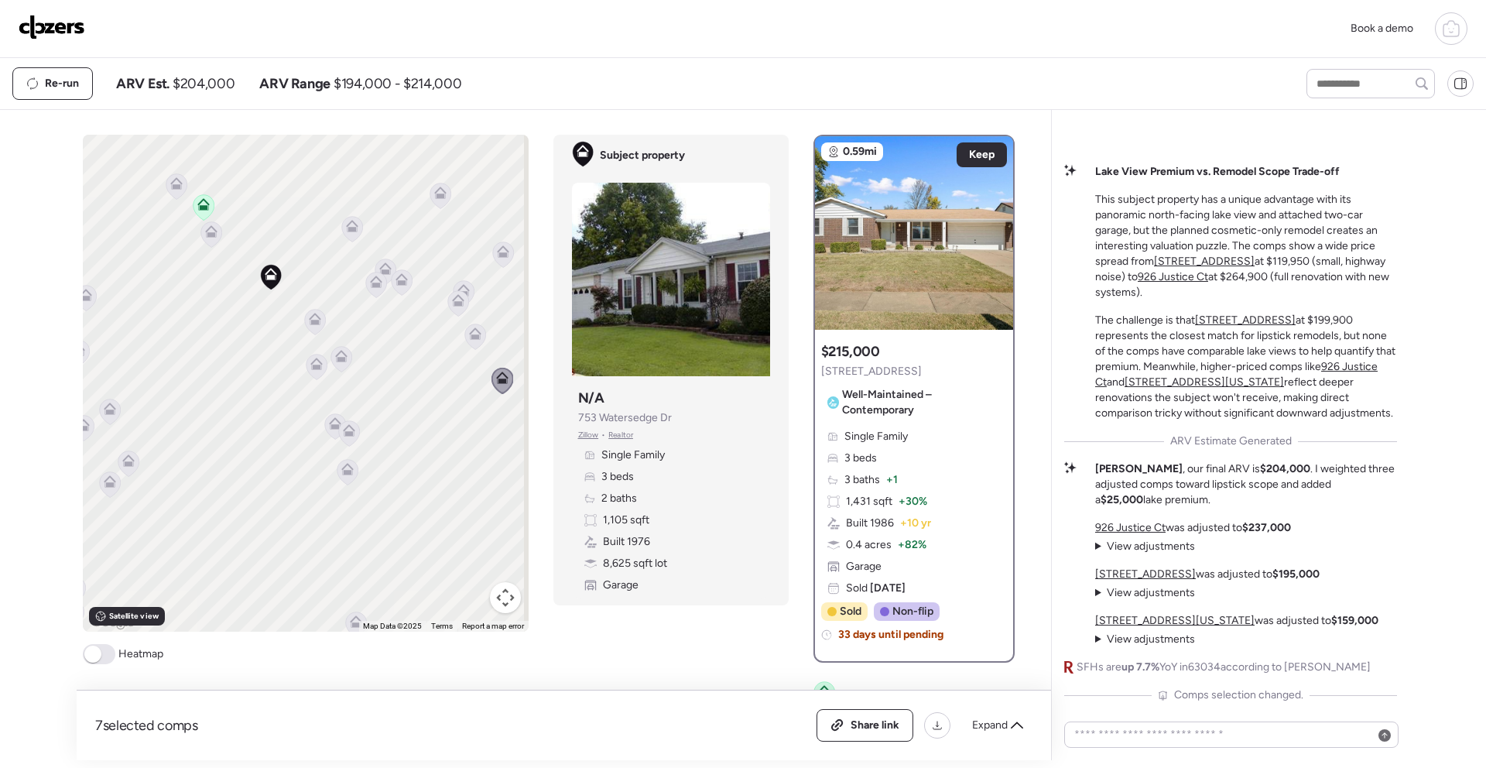
click at [348, 433] on icon at bounding box center [349, 433] width 10 height 5
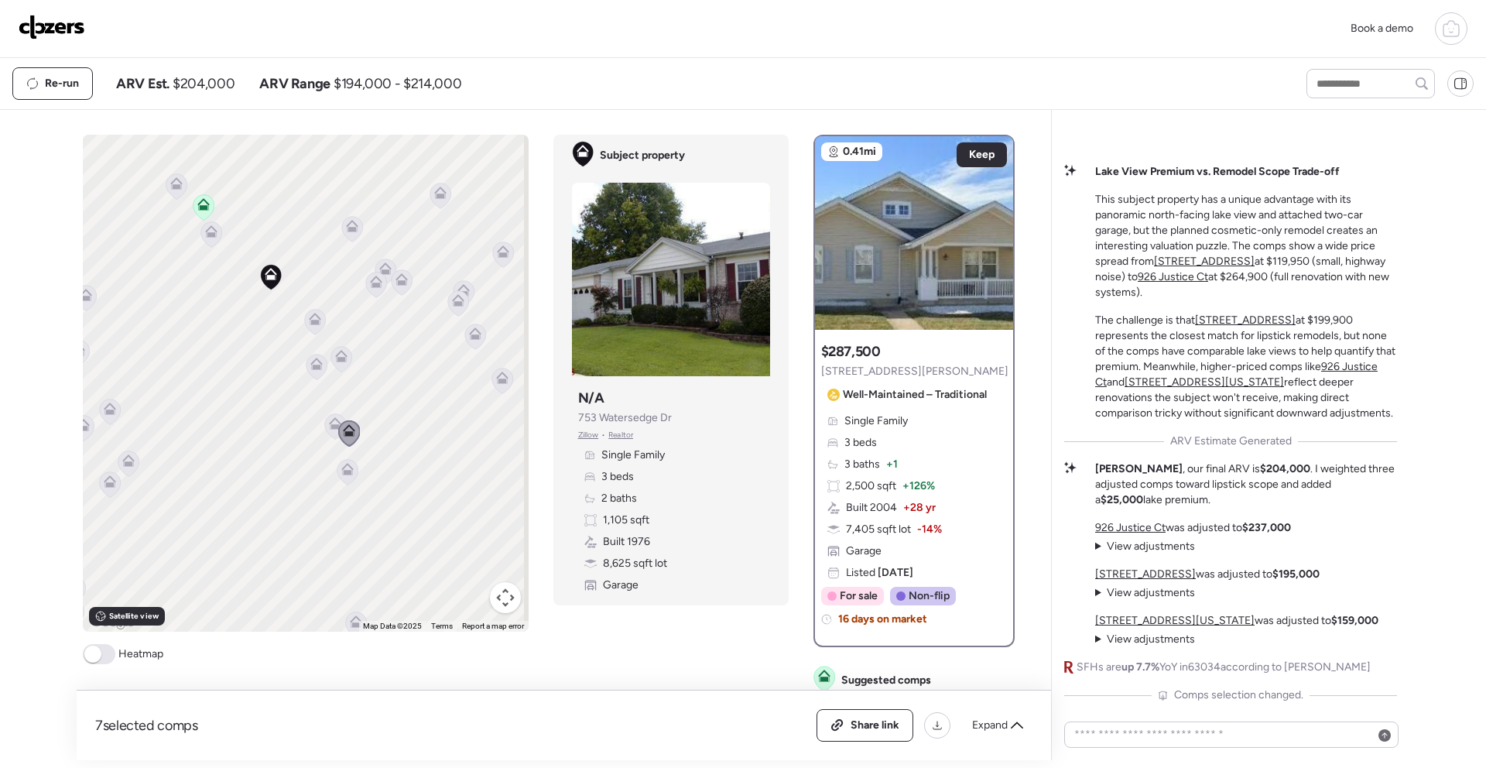
click at [331, 423] on icon at bounding box center [335, 423] width 12 height 12
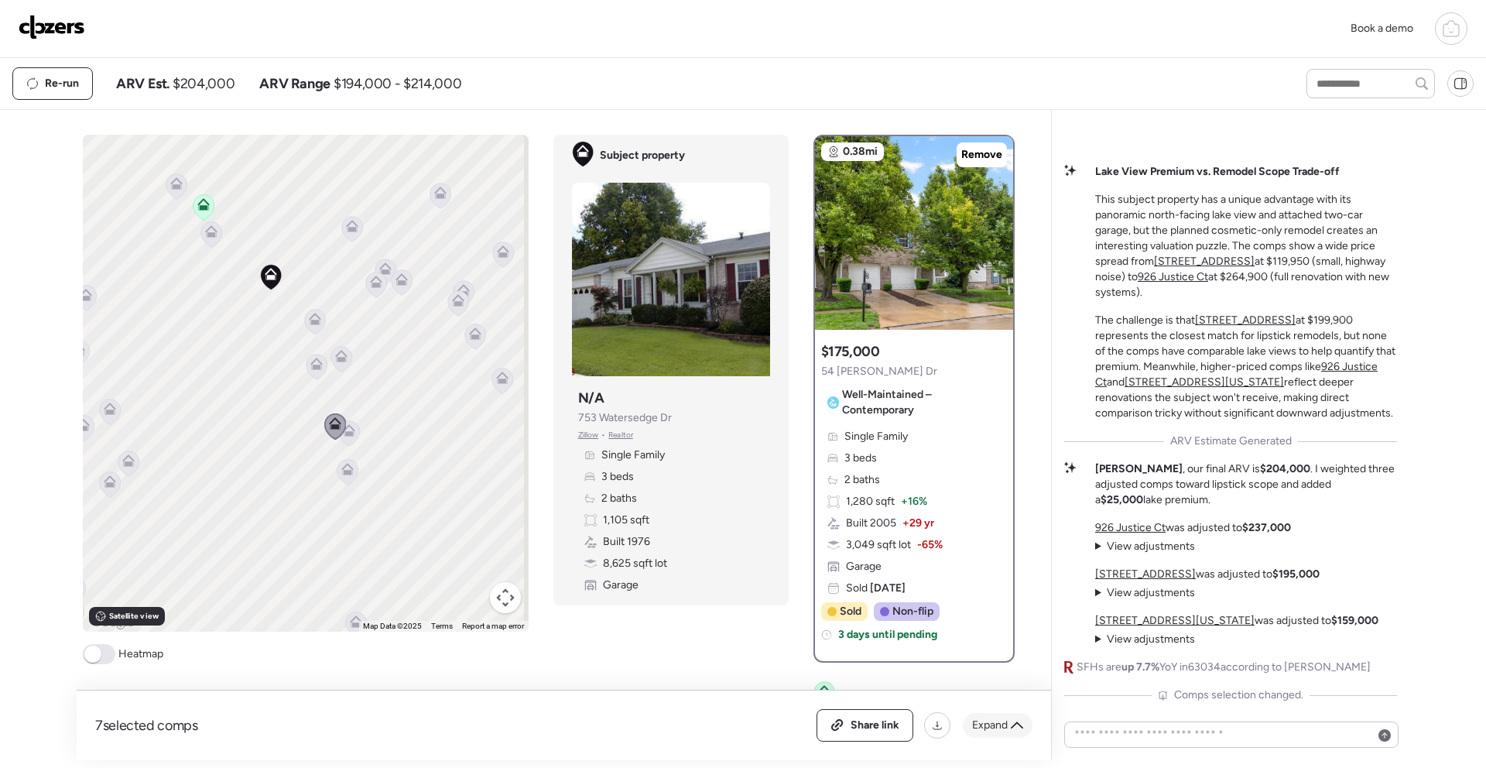
click at [1011, 728] on icon at bounding box center [1017, 725] width 12 height 12
